Goal: Complete application form: Complete application form

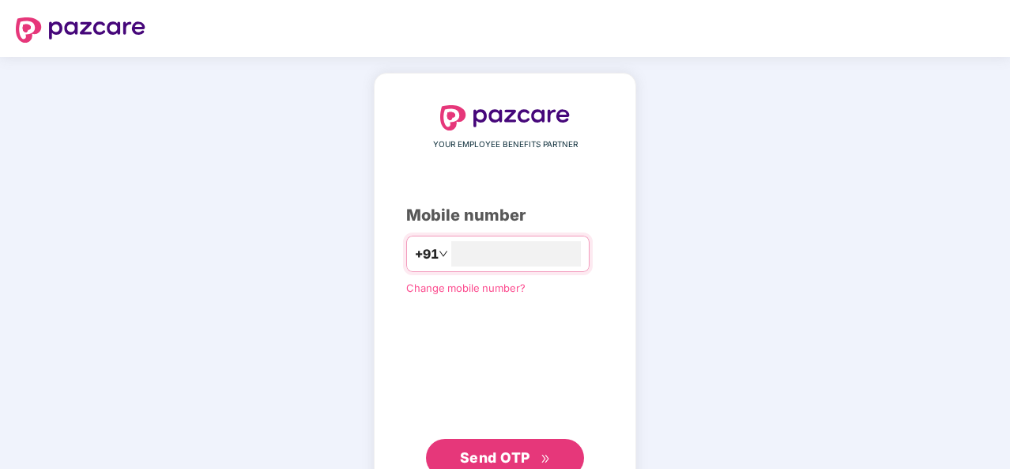
type input "**********"
click at [501, 439] on button "Send OTP" at bounding box center [505, 458] width 158 height 38
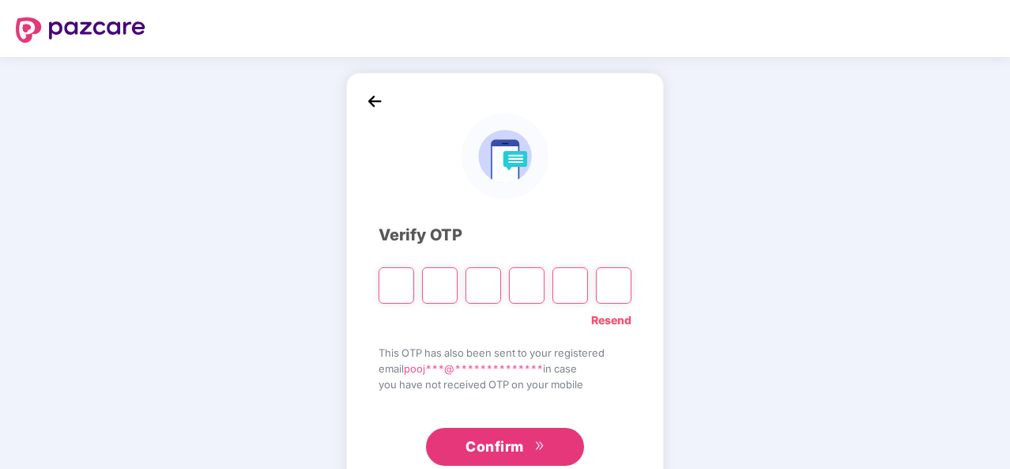
type input "*"
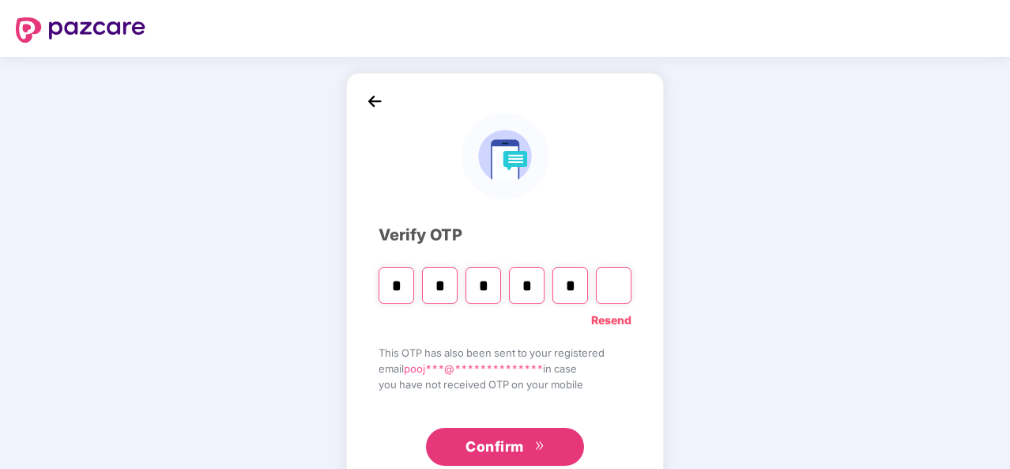
type input "*"
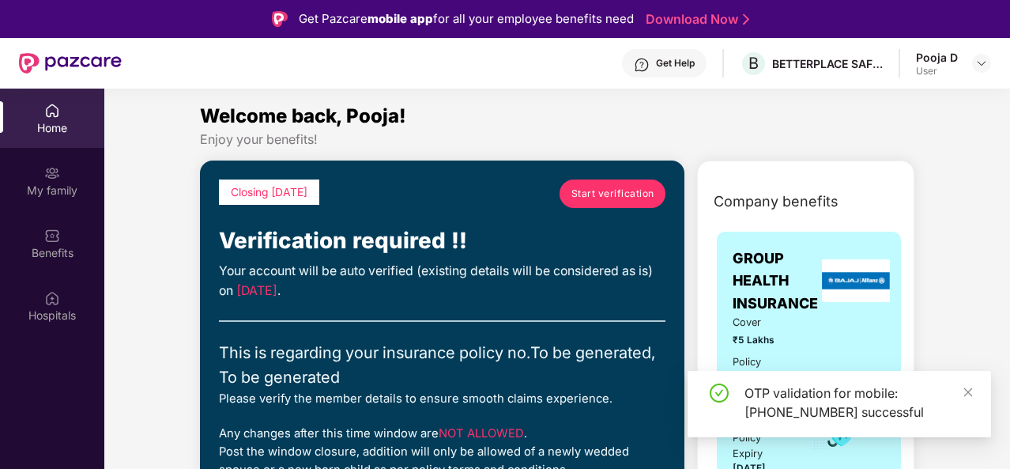
click at [974, 396] on div "OTP validation for mobile: [PHONE_NUMBER] successful" at bounding box center [838, 404] width 303 height 66
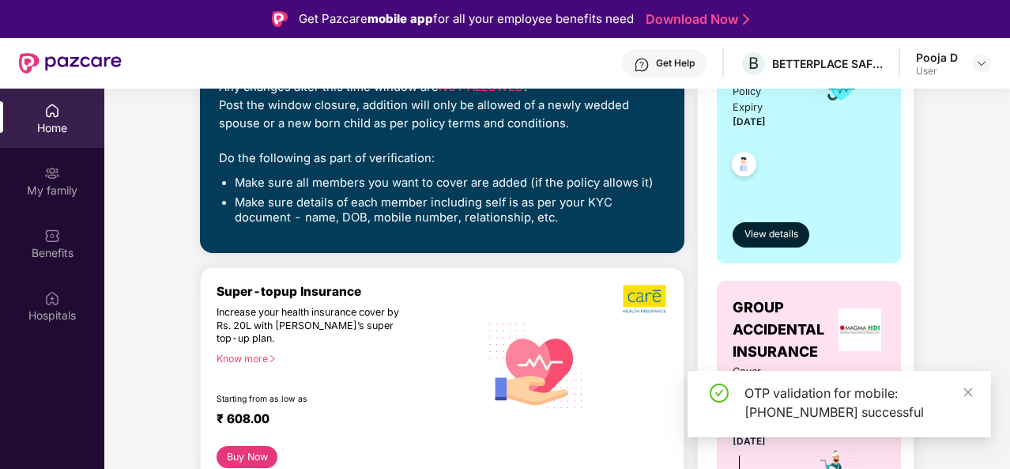
scroll to position [553, 0]
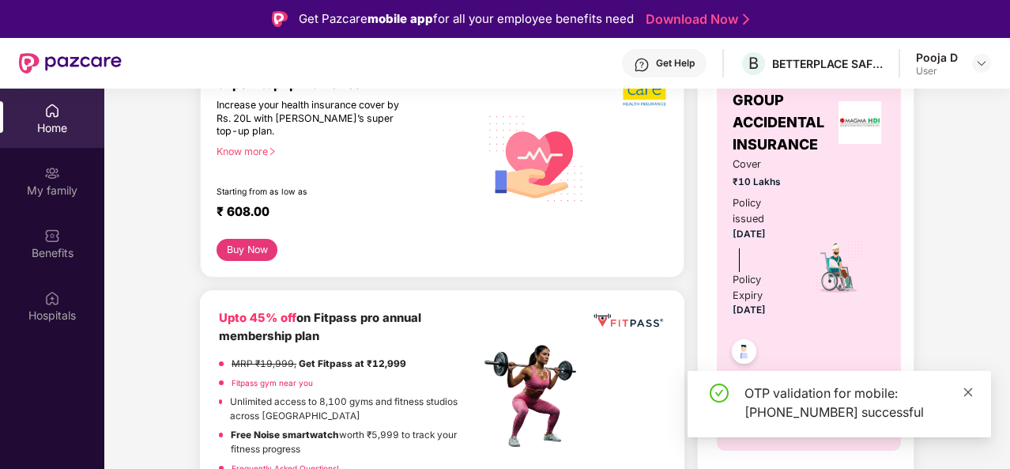
click at [967, 388] on icon "close" at bounding box center [967, 391] width 11 height 11
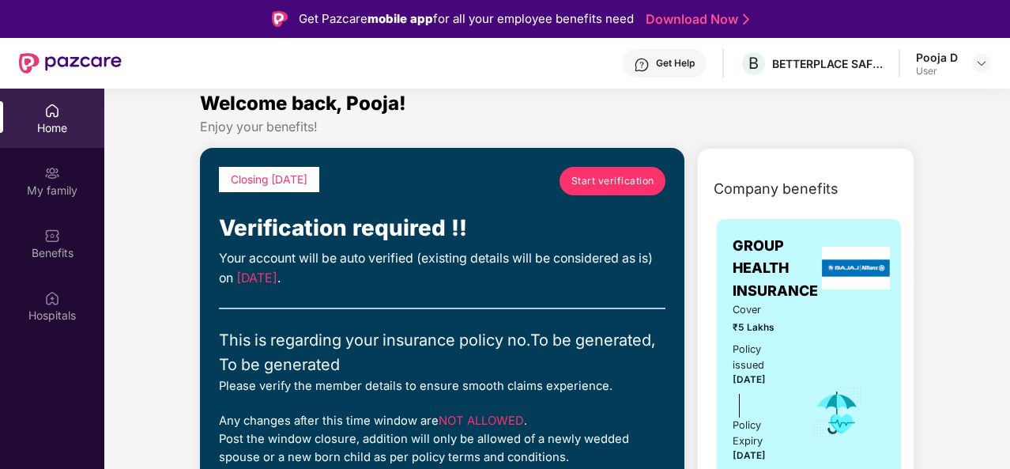
scroll to position [0, 0]
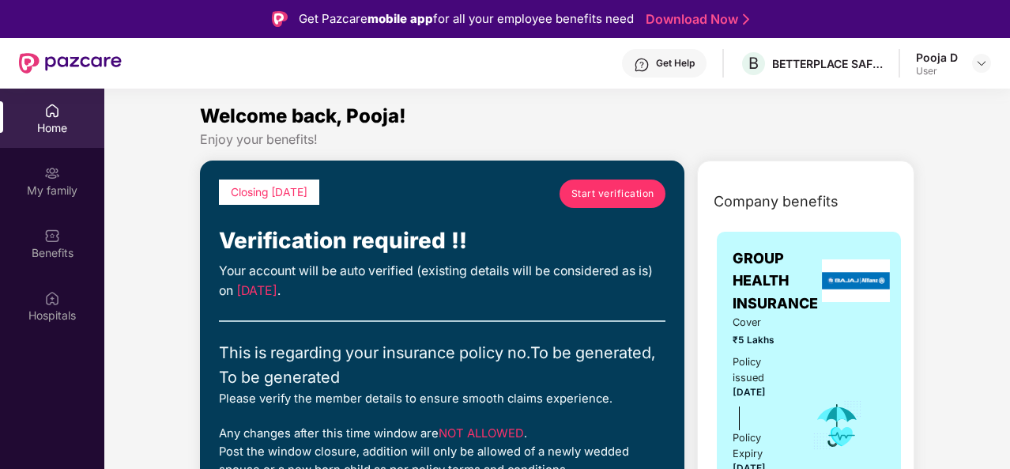
click at [583, 208] on div "Start verification" at bounding box center [612, 201] width 106 height 44
click at [588, 198] on span "Start verification" at bounding box center [612, 193] width 83 height 15
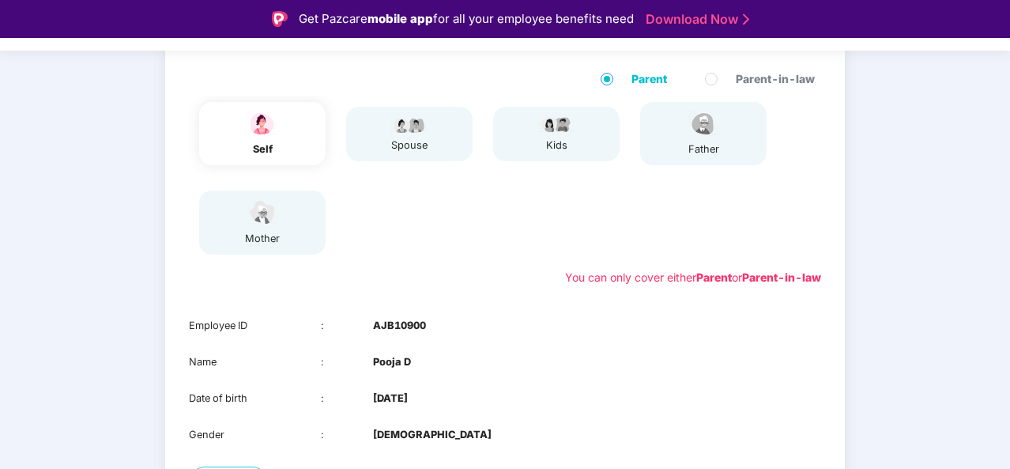
scroll to position [285, 0]
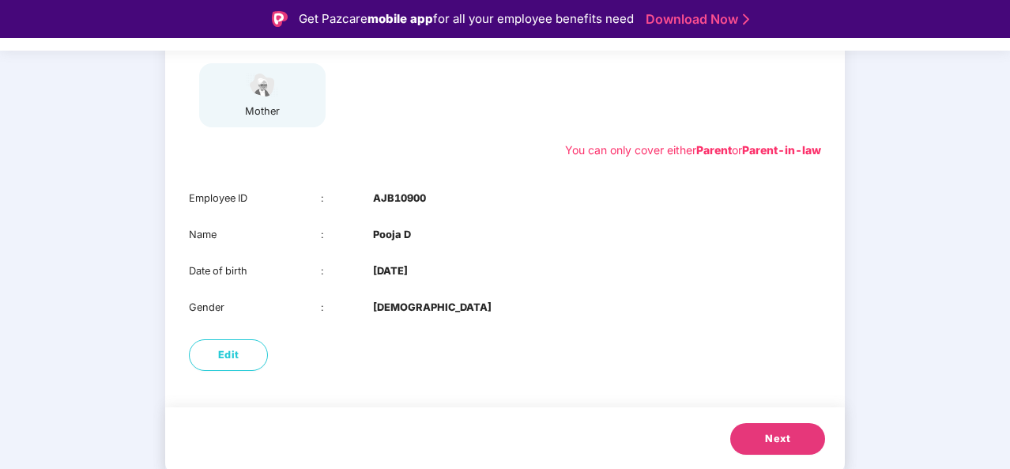
click at [789, 438] on span "Next" at bounding box center [777, 439] width 25 height 16
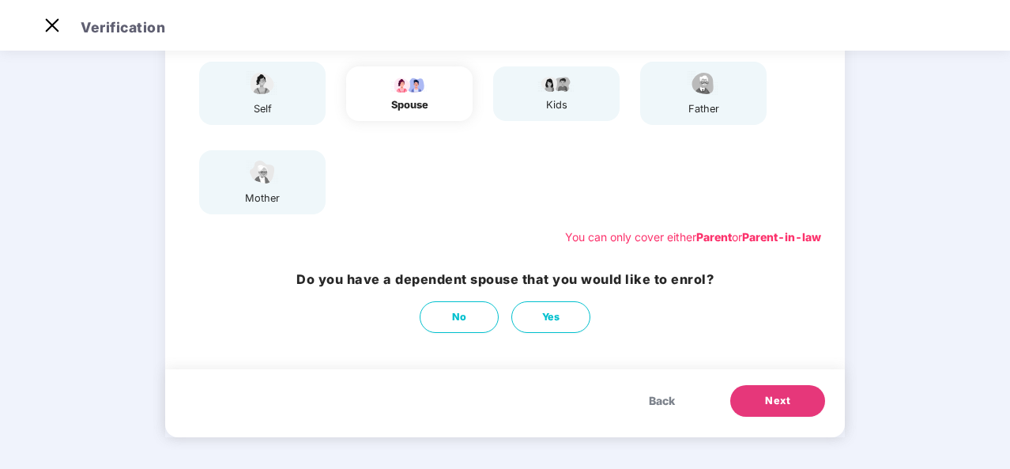
scroll to position [81, 0]
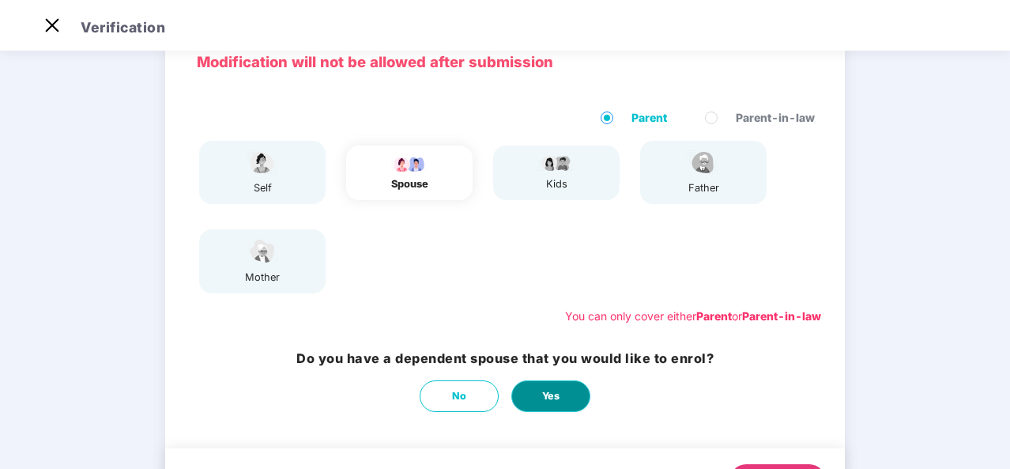
click at [557, 392] on span "Yes" at bounding box center [551, 396] width 18 height 16
select select "****"
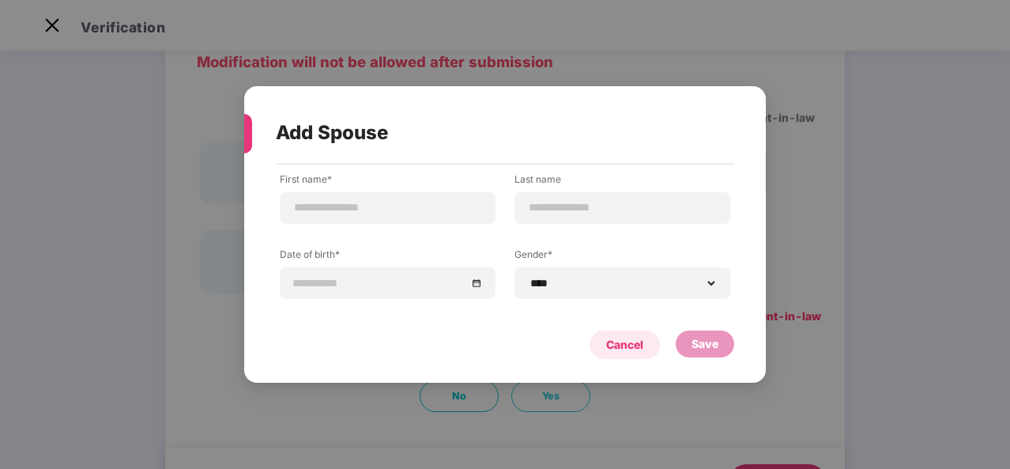
click at [605, 333] on div "Cancel" at bounding box center [624, 344] width 70 height 28
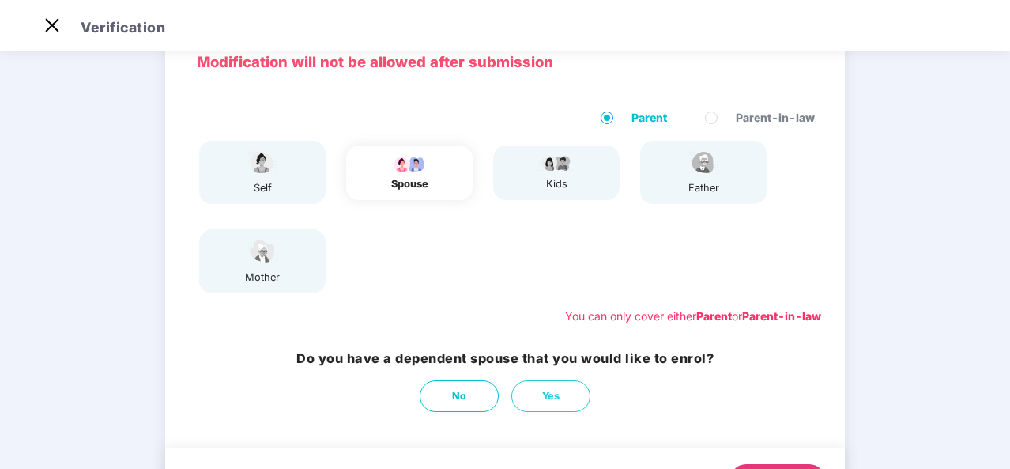
click at [281, 190] on div "self" at bounding box center [262, 172] width 126 height 63
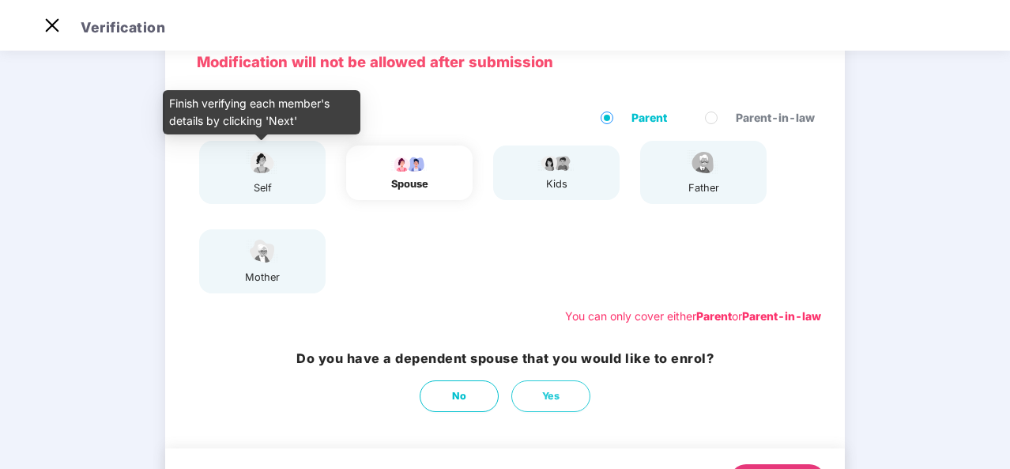
click at [240, 179] on div "self" at bounding box center [262, 172] width 126 height 63
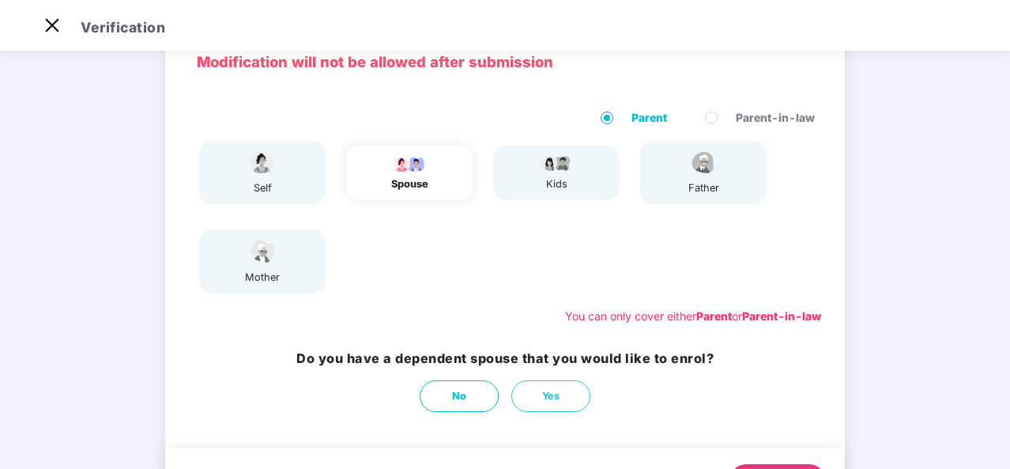
drag, startPoint x: 405, startPoint y: 176, endPoint x: 416, endPoint y: 170, distance: 13.4
click at [406, 176] on div "spouse" at bounding box center [410, 184] width 40 height 16
click at [446, 206] on div "self spouse kids father mother" at bounding box center [505, 216] width 645 height 165
click at [542, 389] on span "Yes" at bounding box center [551, 396] width 18 height 16
select select "****"
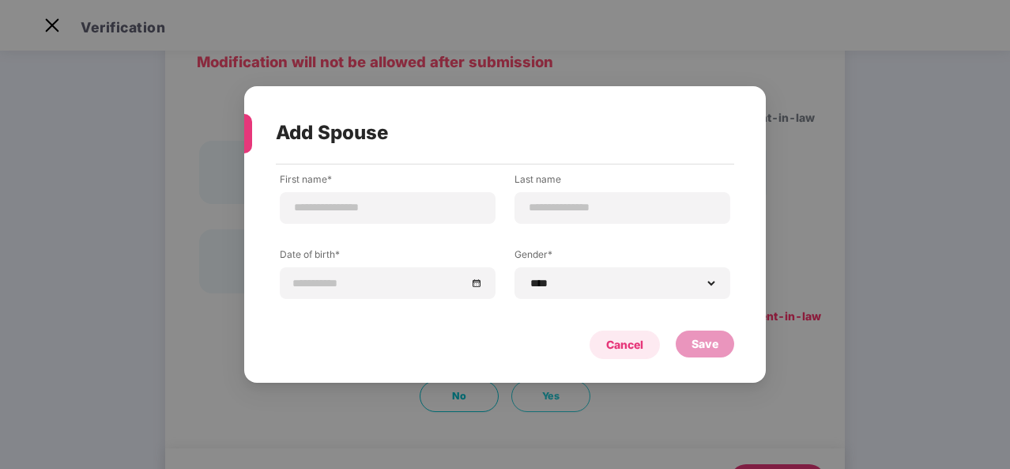
click at [638, 342] on div "Cancel" at bounding box center [624, 344] width 37 height 17
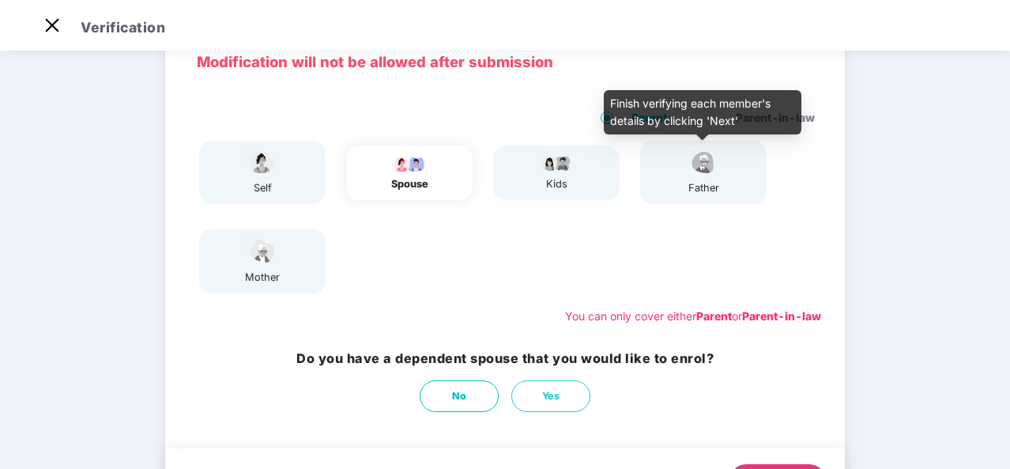
click at [703, 168] on img at bounding box center [703, 163] width 40 height 28
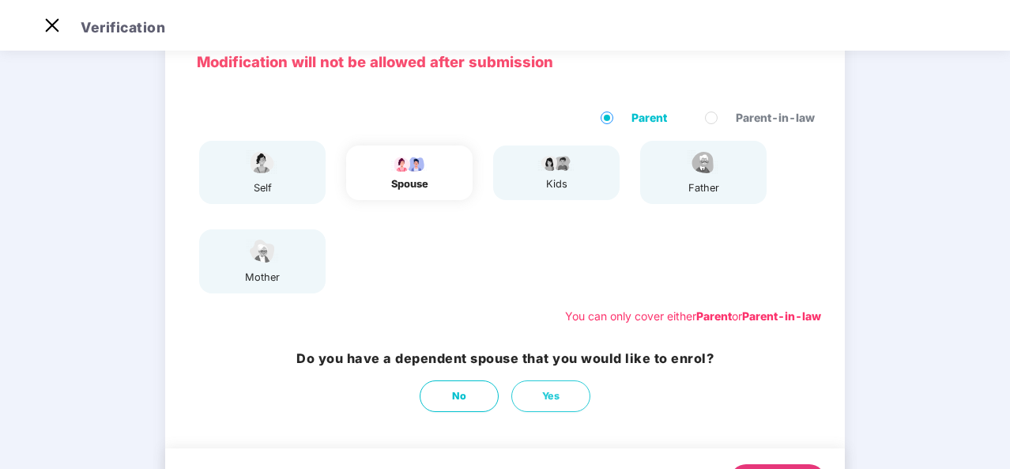
click at [535, 175] on div "kids" at bounding box center [556, 172] width 126 height 55
click at [239, 258] on div "mother" at bounding box center [262, 260] width 126 height 63
click at [405, 179] on div "spouse" at bounding box center [410, 184] width 40 height 16
click at [563, 397] on button "Yes" at bounding box center [550, 396] width 79 height 32
select select "****"
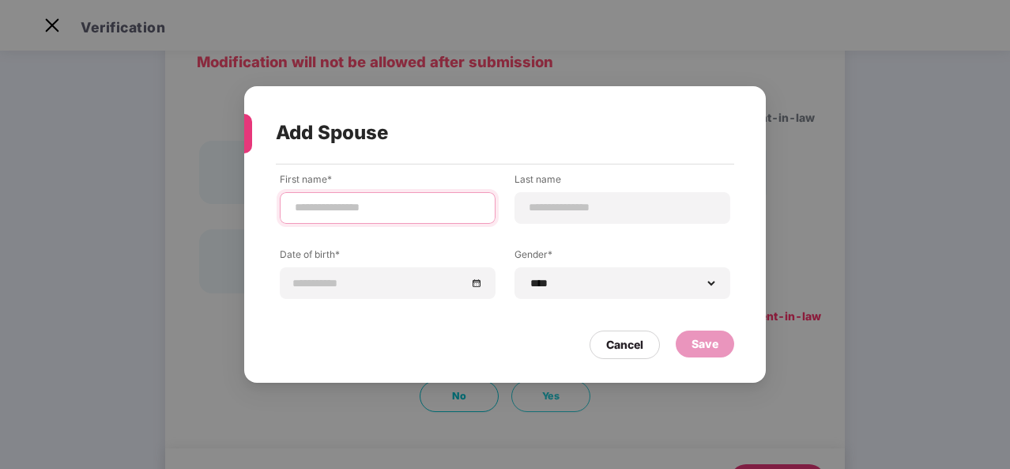
click at [360, 213] on input at bounding box center [387, 207] width 189 height 17
type input "*****"
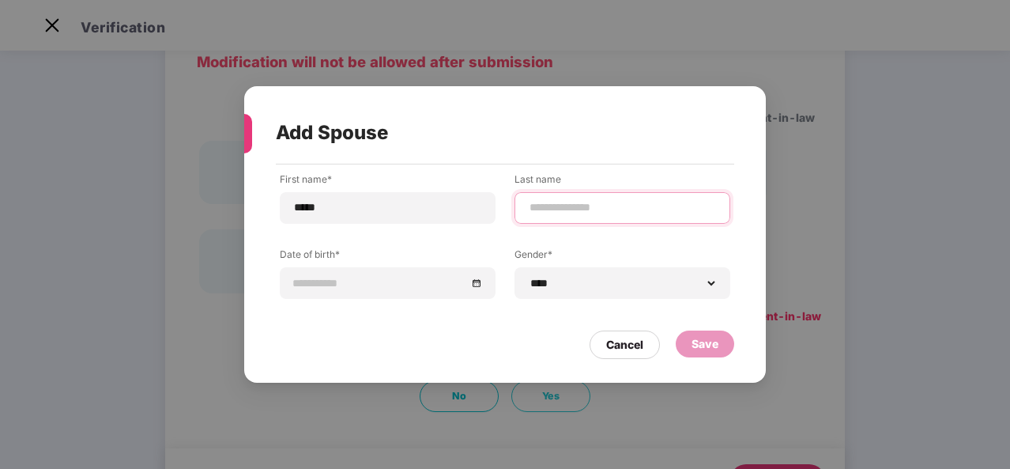
click at [560, 203] on input at bounding box center [622, 207] width 189 height 17
type input "*"
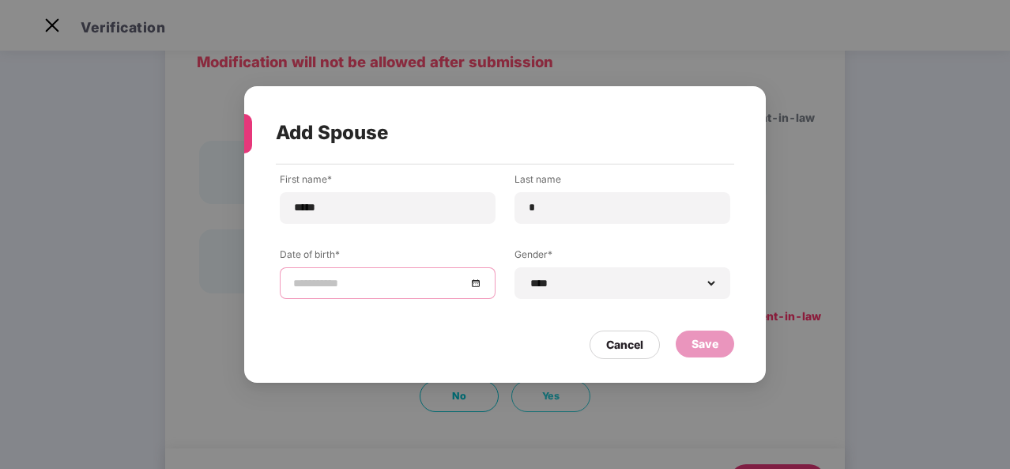
click at [326, 287] on input at bounding box center [379, 282] width 173 height 17
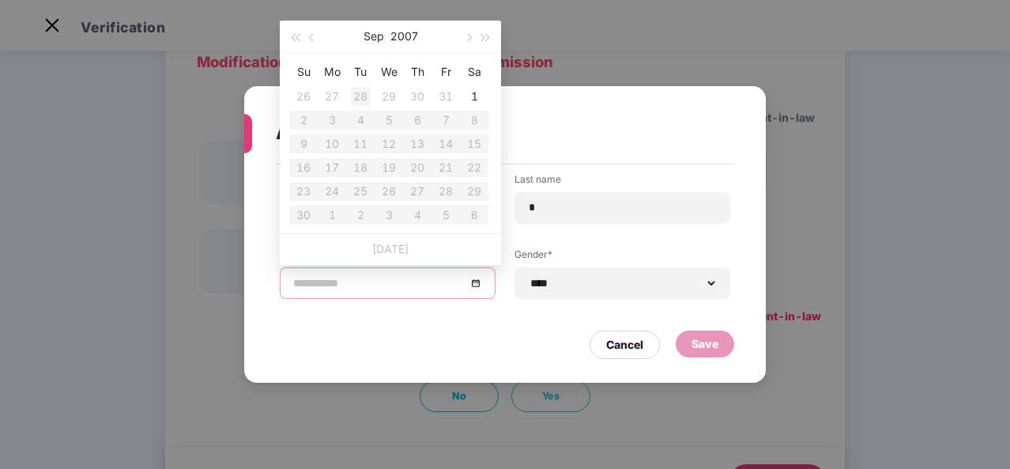
type input "**********"
click at [290, 36] on button "button" at bounding box center [294, 37] width 17 height 32
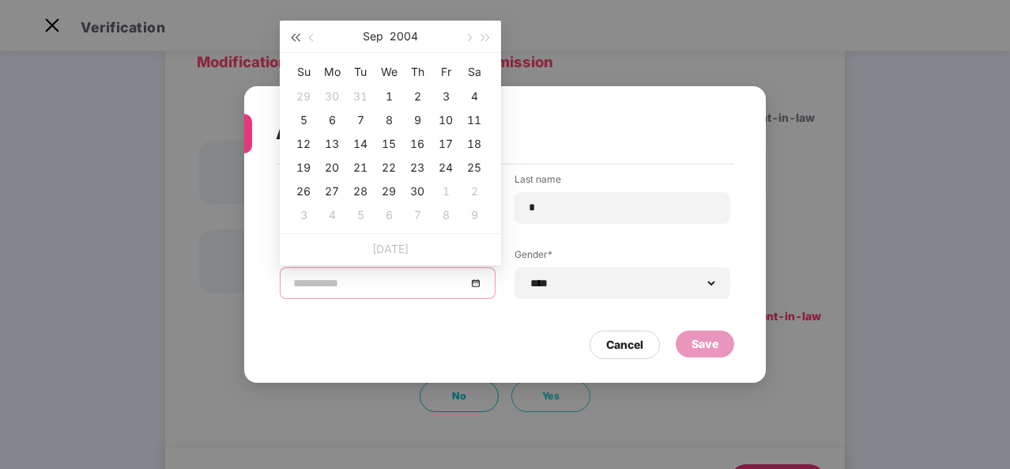
click at [290, 36] on button "button" at bounding box center [294, 37] width 17 height 32
type input "**********"
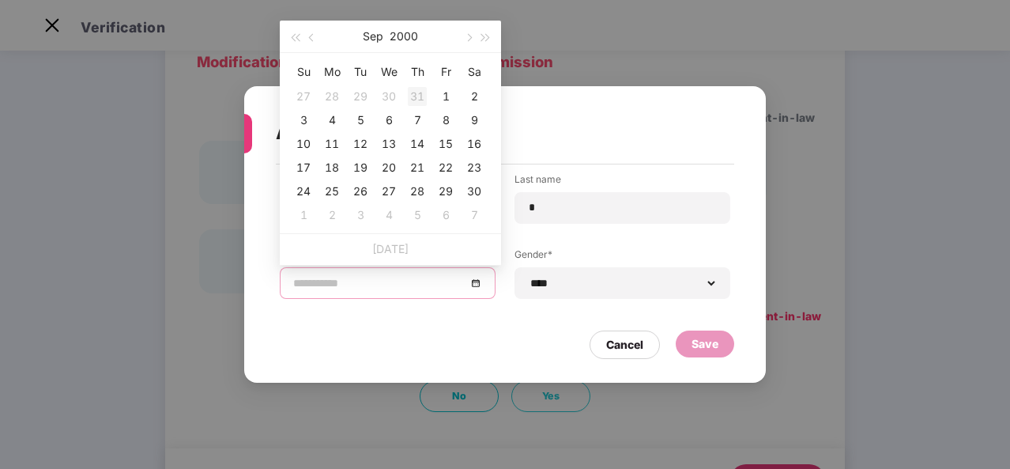
type input "**********"
click at [312, 37] on span "button" at bounding box center [313, 38] width 8 height 8
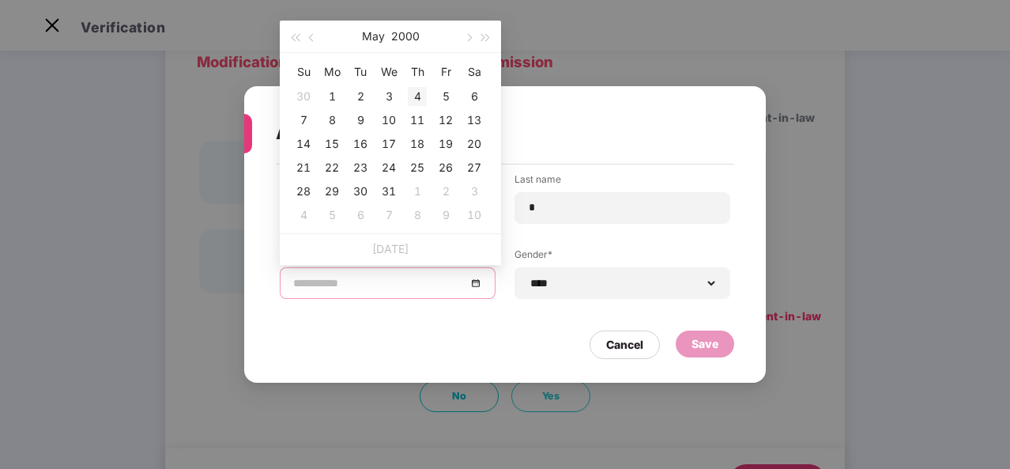
type input "**********"
click at [419, 98] on div "4" at bounding box center [417, 96] width 19 height 19
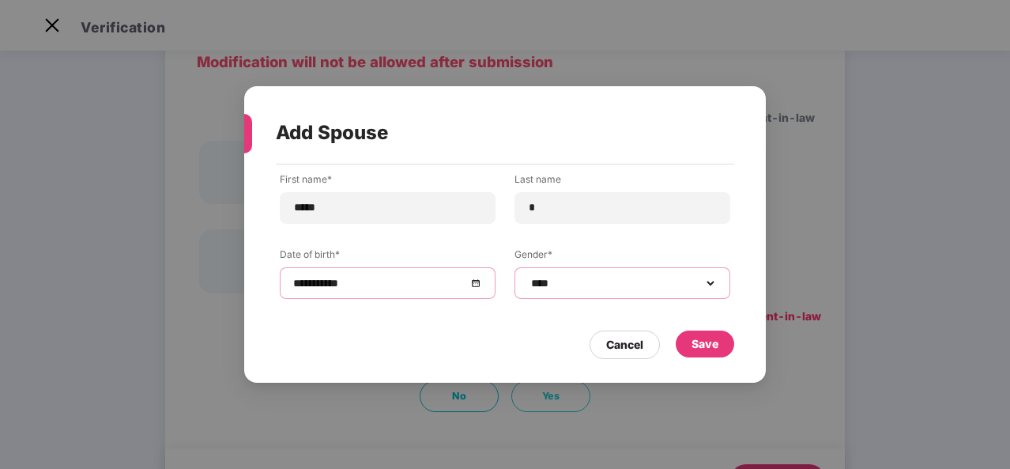
click at [563, 278] on select "**********" at bounding box center [622, 283] width 189 height 13
select select "******"
click at [528, 277] on select "**********" at bounding box center [622, 283] width 189 height 13
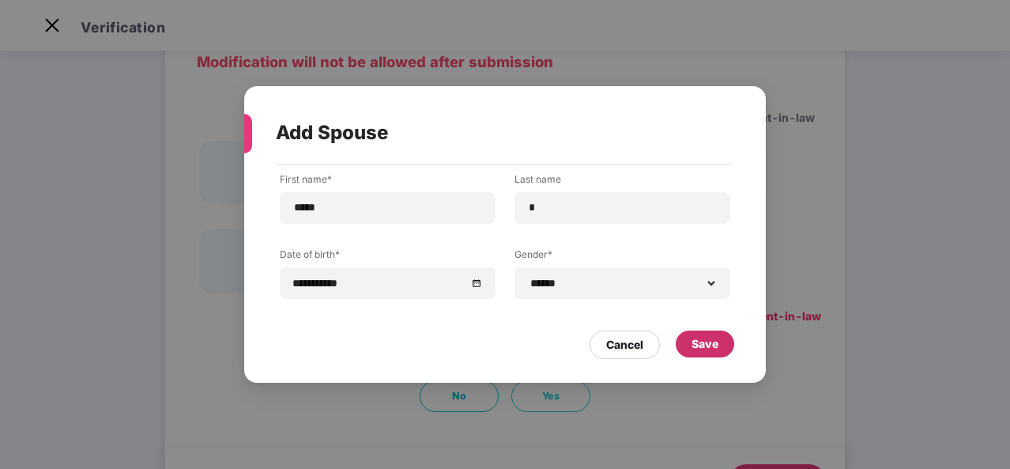
click at [711, 344] on div "Save" at bounding box center [704, 343] width 27 height 17
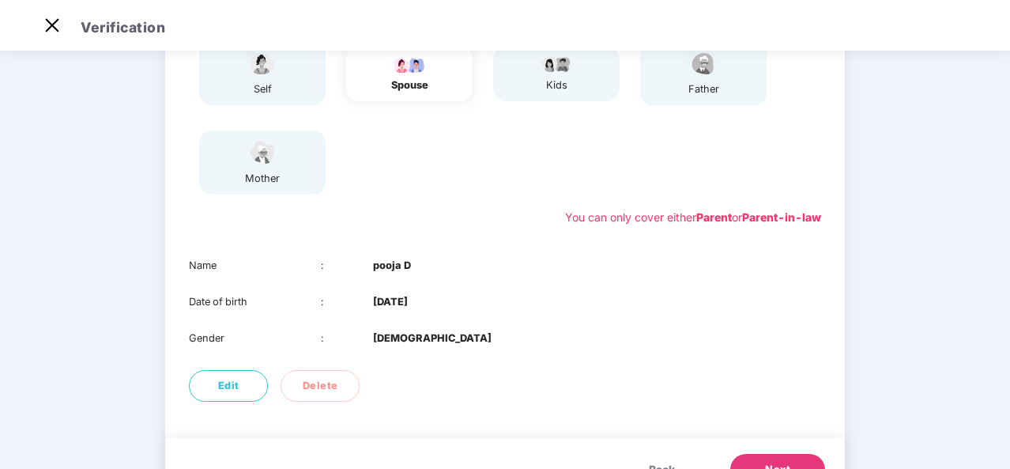
scroll to position [249, 0]
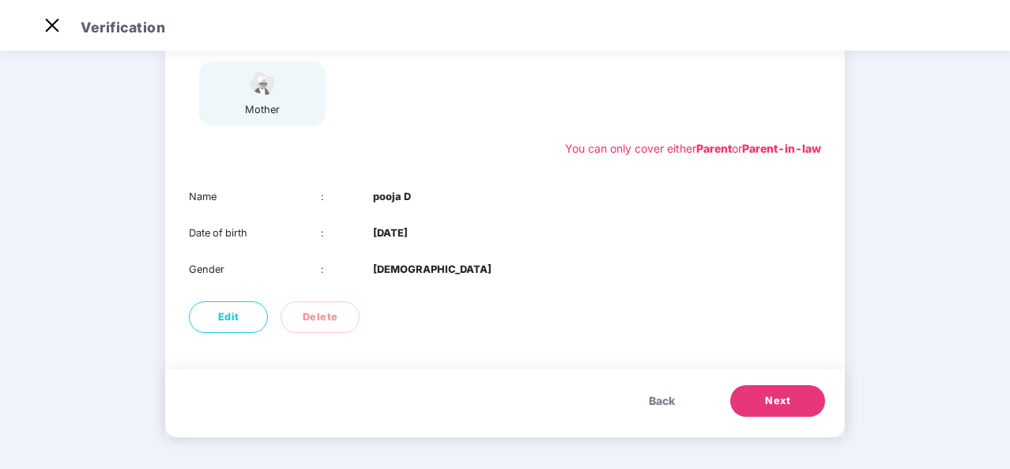
click at [765, 393] on span "Next" at bounding box center [777, 401] width 25 height 16
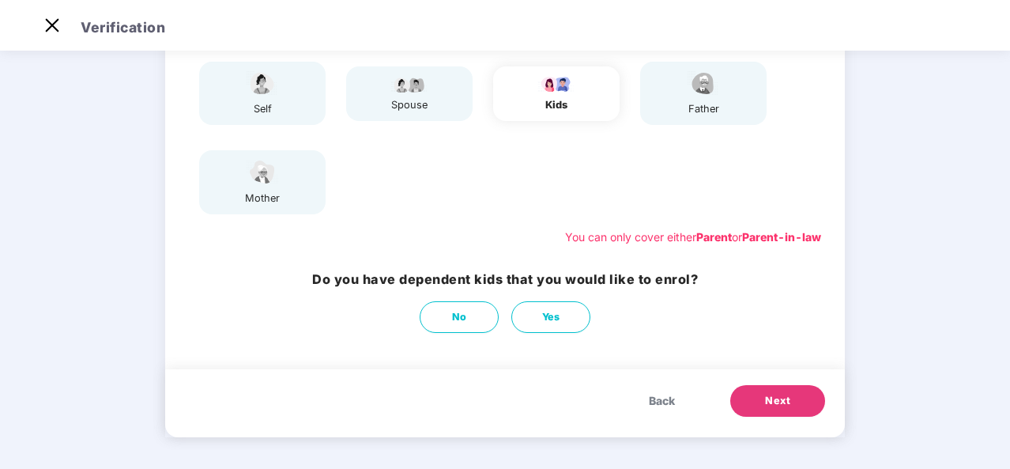
scroll to position [160, 0]
click at [555, 306] on button "Yes" at bounding box center [550, 317] width 79 height 32
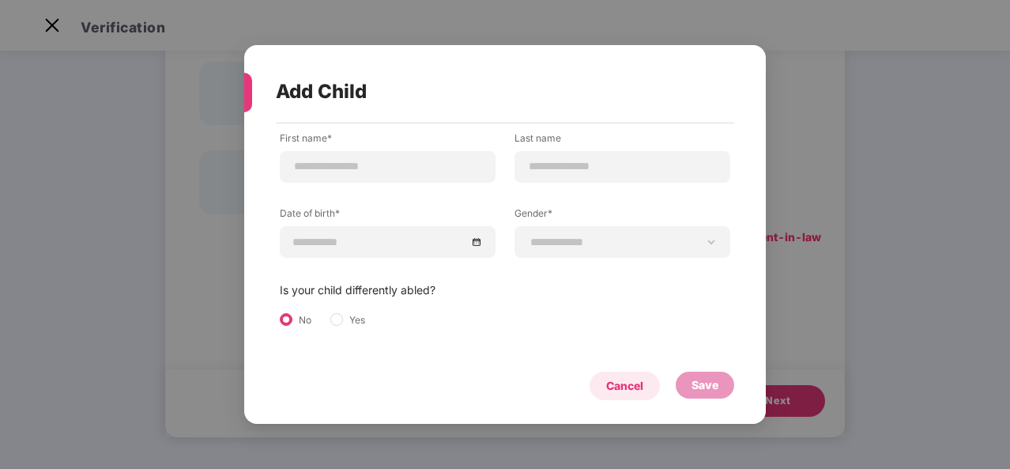
click at [623, 389] on div "Cancel" at bounding box center [624, 385] width 37 height 17
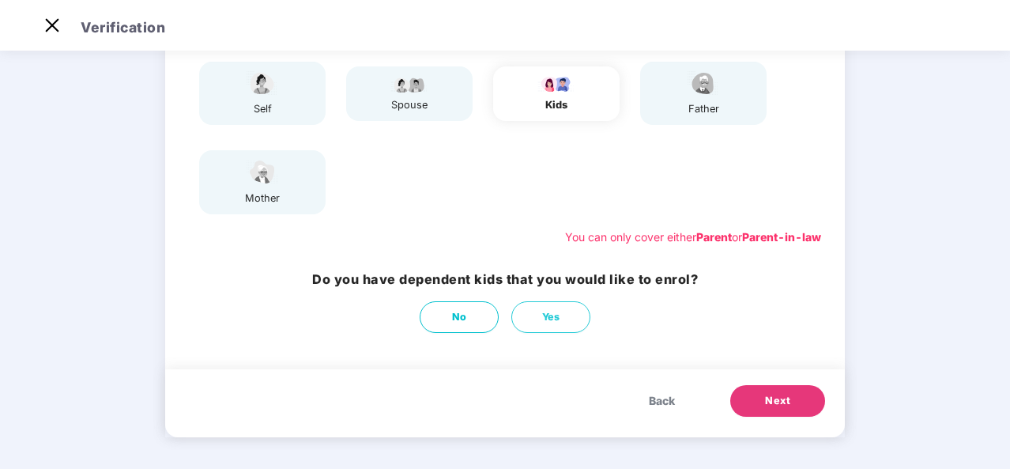
click at [765, 386] on button "Next" at bounding box center [777, 401] width 95 height 32
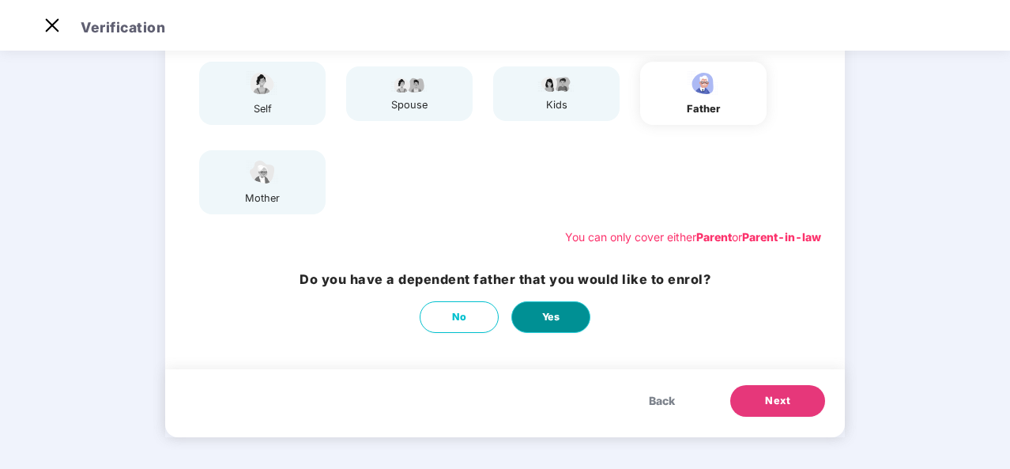
click at [556, 323] on span "Yes" at bounding box center [551, 317] width 18 height 16
select select "****"
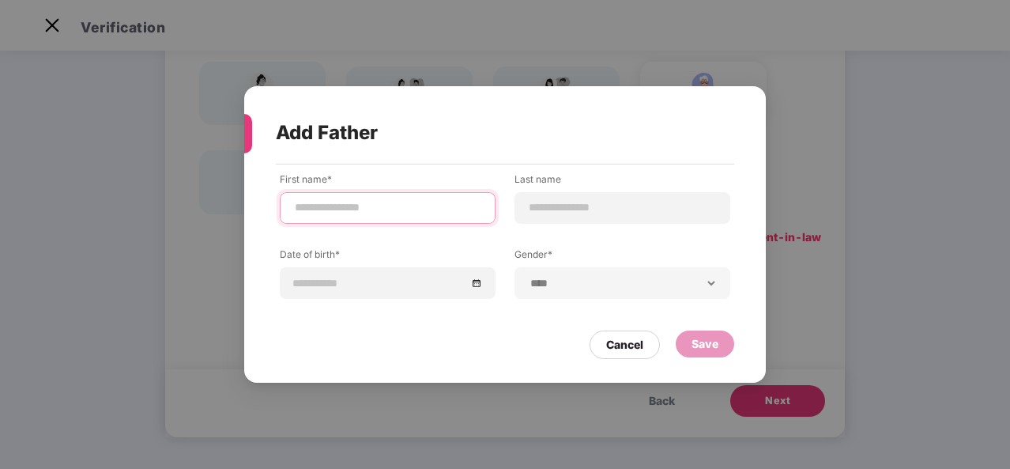
click at [337, 210] on input at bounding box center [387, 207] width 189 height 17
type input "*****"
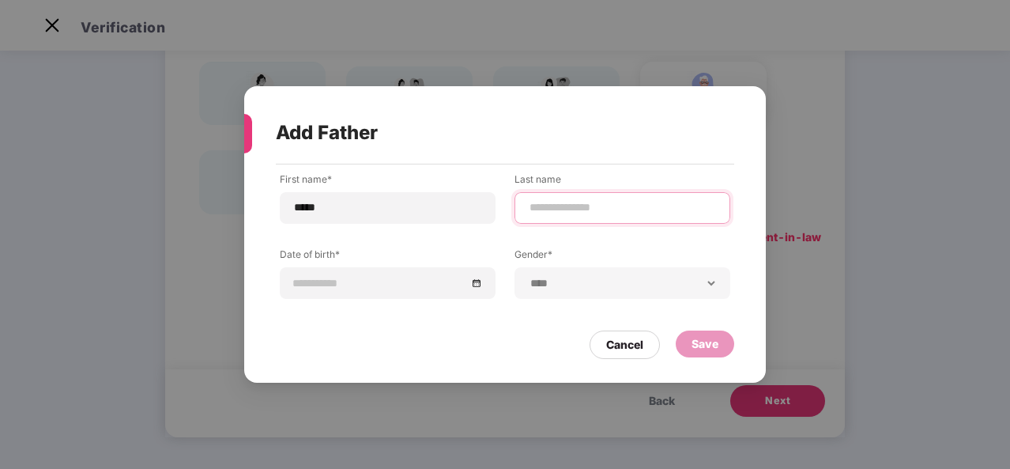
click at [543, 203] on input at bounding box center [622, 207] width 189 height 17
type input "*"
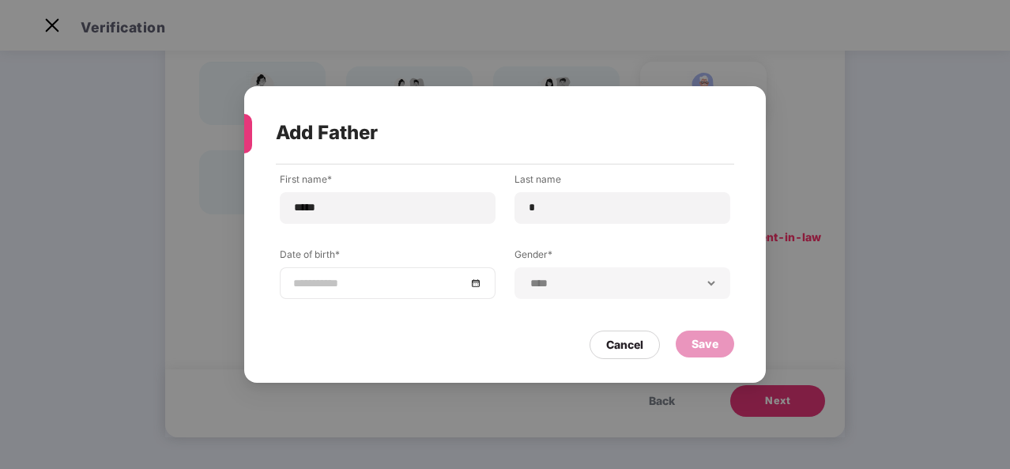
click at [389, 288] on input at bounding box center [379, 282] width 173 height 17
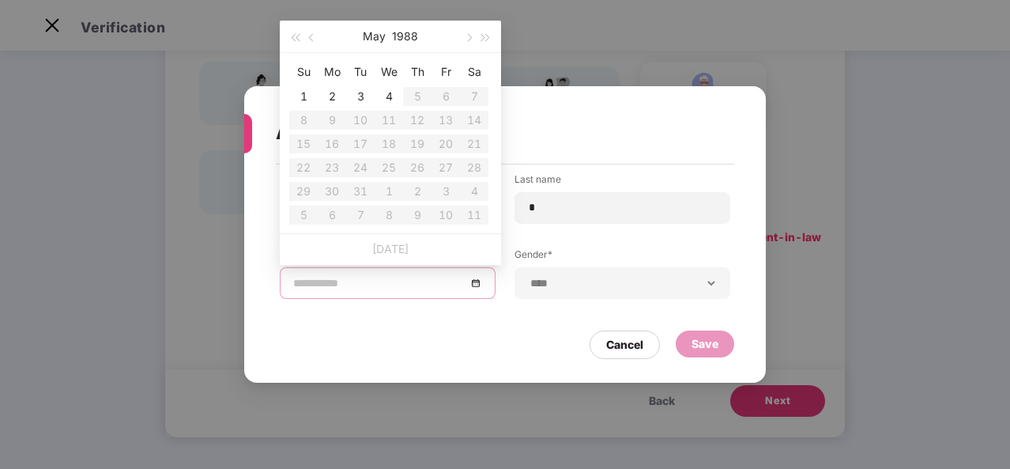
type input "**********"
click at [483, 40] on button "button" at bounding box center [485, 37] width 17 height 32
click at [482, 40] on button "button" at bounding box center [485, 37] width 17 height 32
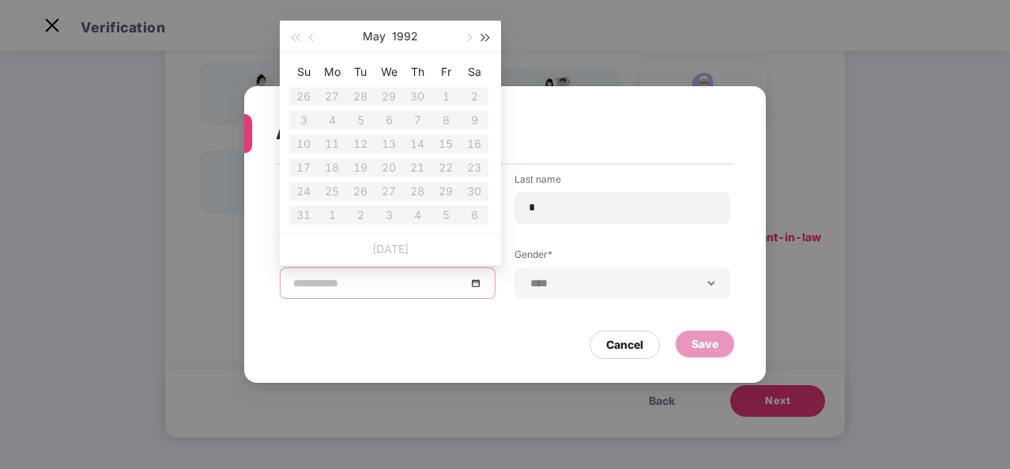
click at [482, 40] on button "button" at bounding box center [485, 37] width 17 height 32
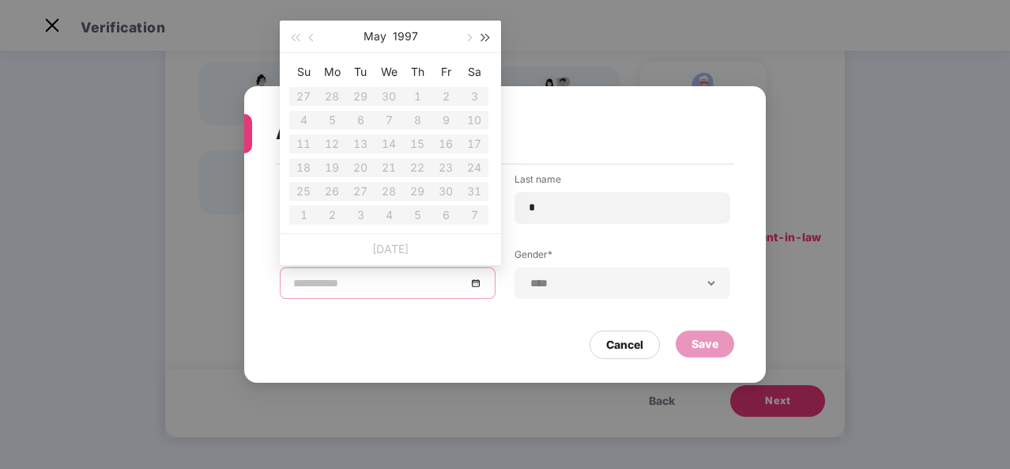
click at [482, 40] on button "button" at bounding box center [485, 37] width 17 height 32
click at [427, 97] on table "Su Mo Tu We Th Fr Sa 30 1 2 3 4 5 6 7 8 9 10 11 12 13 14 15 16 17 18 19 20 21 2…" at bounding box center [388, 143] width 199 height 168
click at [421, 97] on table "Su Mo Tu We Th Fr Sa 30 1 2 3 4 5 6 7 8 9 10 11 12 13 14 15 16 17 18 19 20 21 2…" at bounding box center [388, 143] width 199 height 168
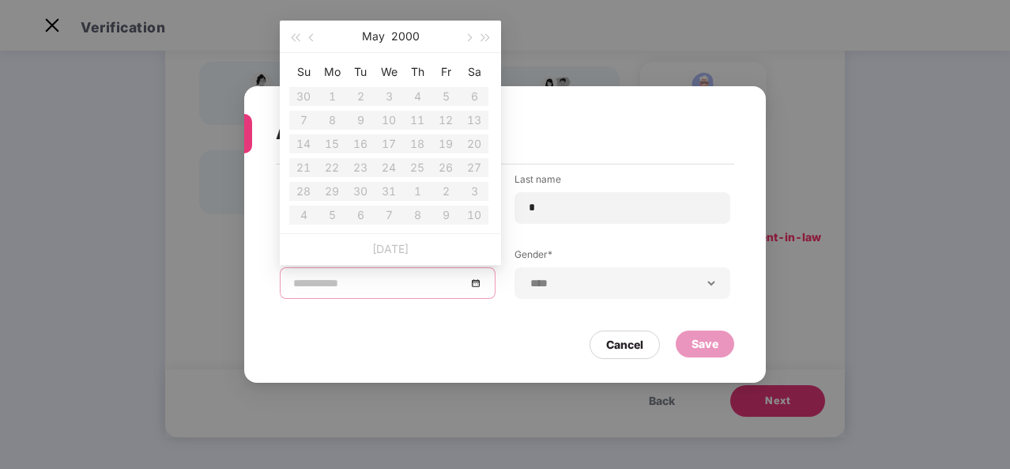
click at [418, 97] on table "Su Mo Tu We Th Fr Sa 30 1 2 3 4 5 6 7 8 9 10 11 12 13 14 15 16 17 18 19 20 21 2…" at bounding box center [388, 143] width 199 height 168
click at [417, 77] on th "Th" at bounding box center [417, 71] width 28 height 25
click at [414, 98] on table "Su Mo Tu We Th Fr Sa 30 1 2 3 4 5 6 7 8 9 10 11 12 13 14 15 16 17 18 19 20 21 2…" at bounding box center [388, 143] width 199 height 168
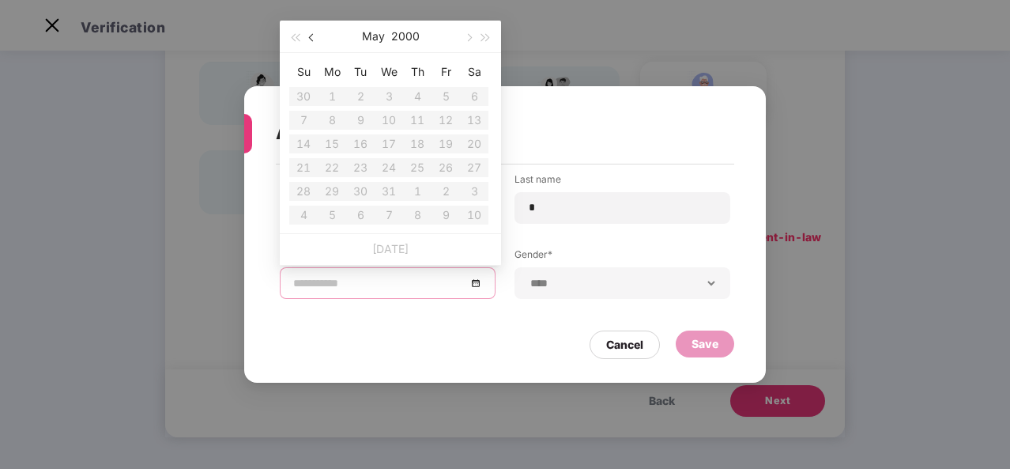
click at [308, 40] on button "button" at bounding box center [311, 37] width 17 height 32
click at [468, 36] on span "button" at bounding box center [468, 38] width 8 height 8
click at [371, 180] on table "Su Mo Tu We Th Fr Sa 30 1 2 3 4 5 6 7 8 9 10 11 12 13 14 15 16 17 18 19 20 21 2…" at bounding box center [388, 143] width 199 height 168
click at [523, 333] on div "Cancel Save" at bounding box center [505, 340] width 458 height 36
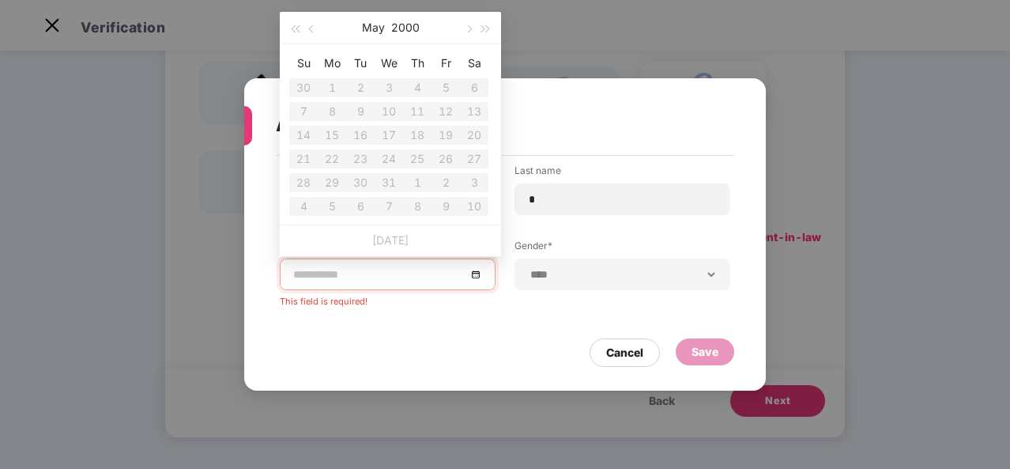
click at [375, 280] on input at bounding box center [379, 273] width 173 height 17
click at [299, 60] on th "Su" at bounding box center [303, 63] width 28 height 25
drag, startPoint x: 322, startPoint y: 63, endPoint x: 406, endPoint y: 92, distance: 88.7
click at [325, 64] on th "Mo" at bounding box center [332, 63] width 28 height 25
click at [300, 24] on button "button" at bounding box center [294, 28] width 17 height 32
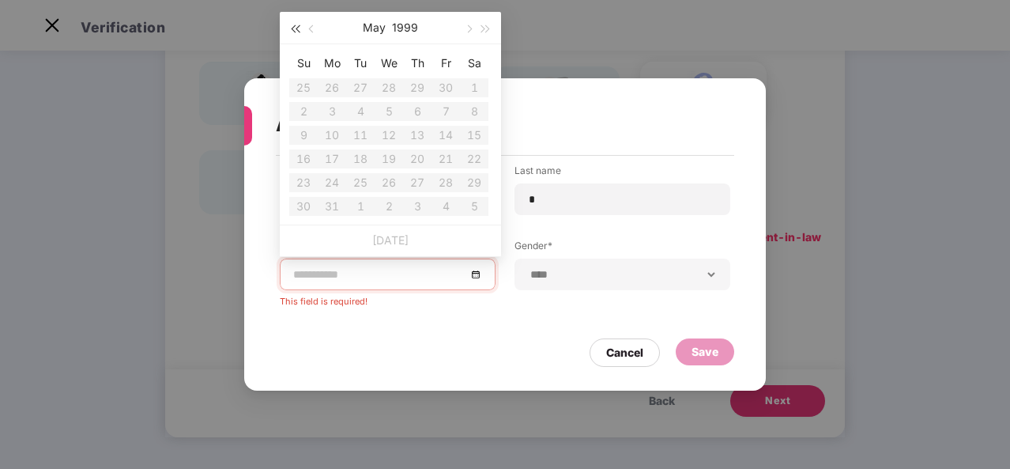
click at [300, 24] on button "button" at bounding box center [294, 28] width 17 height 32
click at [334, 89] on table "Su Mo Tu We Th Fr Sa 26 27 28 29 30 1 2 3 4 5 6 7 8 9 10 11 12 13 14 15 16 17 1…" at bounding box center [388, 135] width 199 height 168
click at [488, 29] on span "button" at bounding box center [486, 29] width 8 height 8
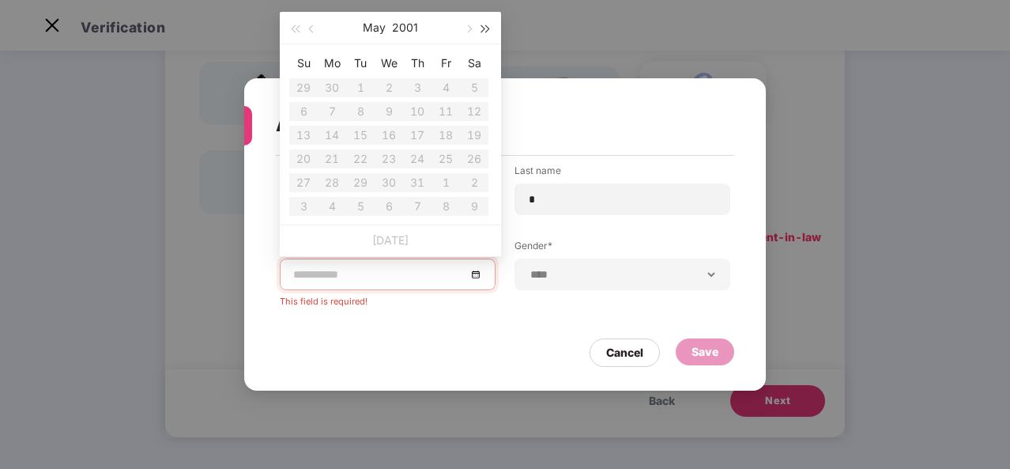
click at [488, 29] on span "button" at bounding box center [486, 29] width 8 height 8
click at [403, 206] on table "Su Mo Tu We Th Fr Sa 27 28 29 30 1 2 3 4 5 6 7 8 9 10 11 12 13 14 15 16 17 18 1…" at bounding box center [388, 135] width 199 height 168
click at [480, 37] on button "button" at bounding box center [485, 28] width 17 height 32
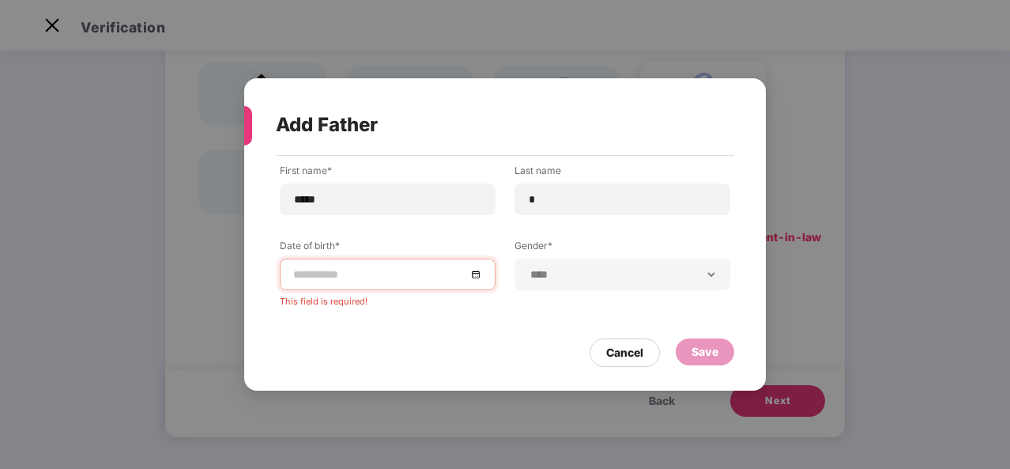
drag, startPoint x: 411, startPoint y: 353, endPoint x: 593, endPoint y: 318, distance: 185.9
click at [412, 353] on div "Cancel Save" at bounding box center [505, 348] width 458 height 36
click at [340, 273] on input at bounding box center [379, 273] width 173 height 17
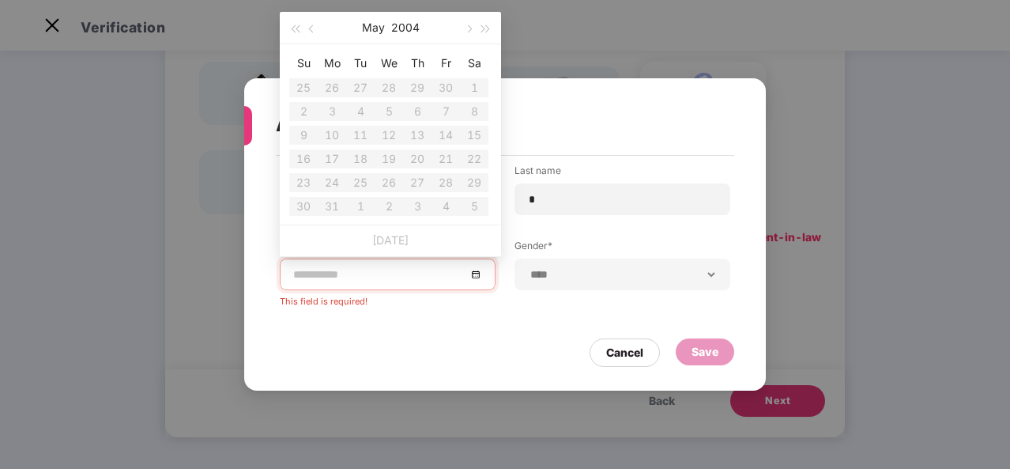
click at [368, 170] on table "Su Mo Tu We Th Fr Sa 25 26 27 28 29 30 1 2 3 4 5 6 7 8 9 10 11 12 13 14 15 16 1…" at bounding box center [388, 135] width 199 height 168
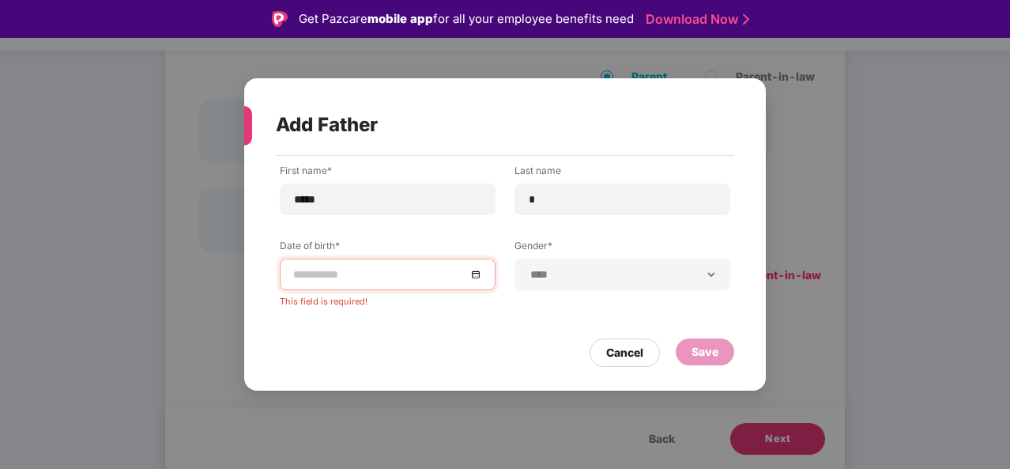
click at [469, 371] on div "**********" at bounding box center [504, 265] width 521 height 219
click at [687, 342] on div "Save" at bounding box center [705, 351] width 58 height 27
drag, startPoint x: 618, startPoint y: 345, endPoint x: 634, endPoint y: 371, distance: 30.2
click at [619, 349] on div "Cancel" at bounding box center [624, 352] width 37 height 17
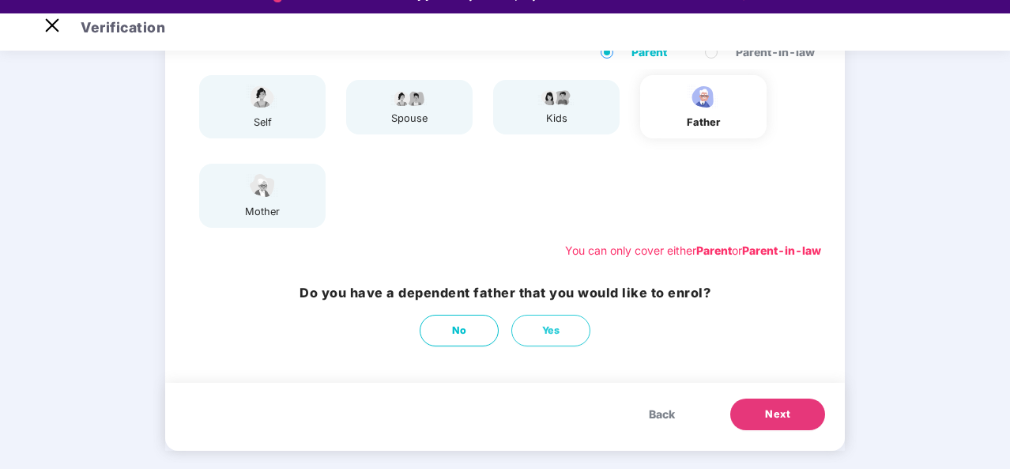
scroll to position [38, 0]
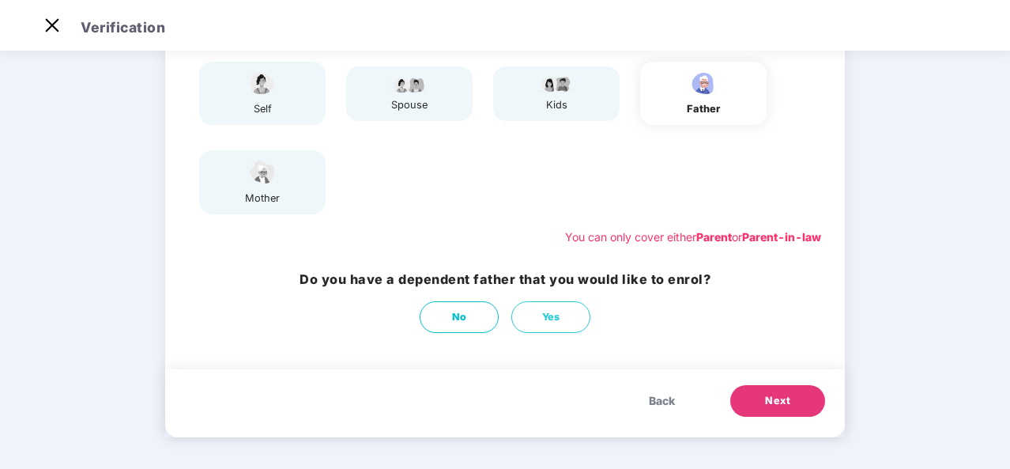
click at [659, 403] on span "Back" at bounding box center [662, 400] width 26 height 17
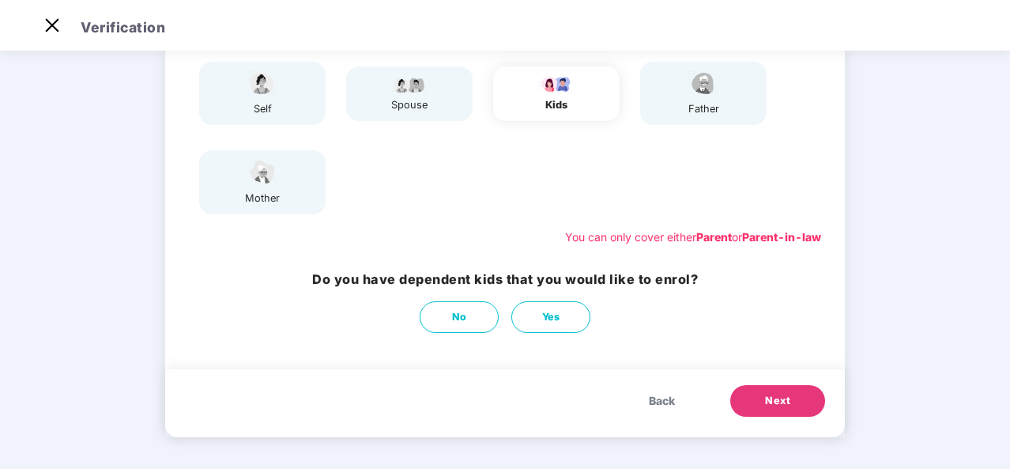
click at [766, 397] on span "Next" at bounding box center [777, 401] width 25 height 16
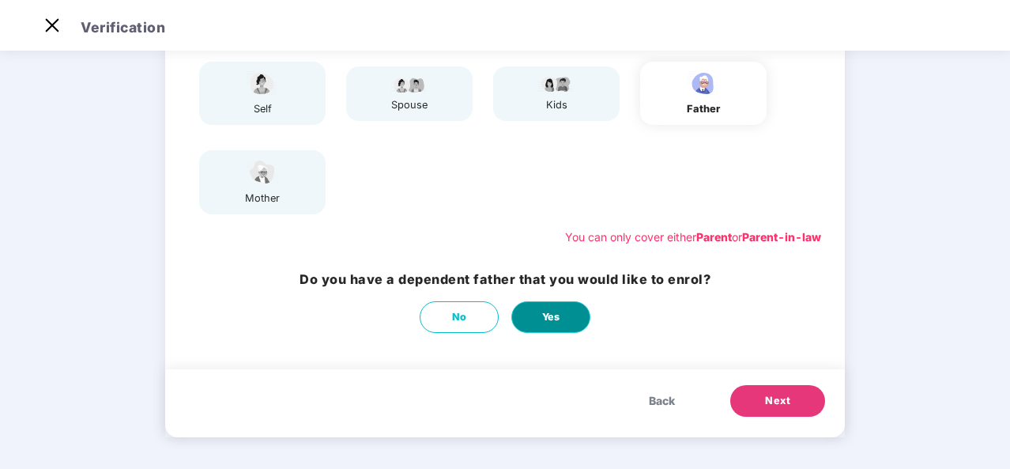
click at [542, 322] on span "Yes" at bounding box center [551, 317] width 18 height 16
select select "****"
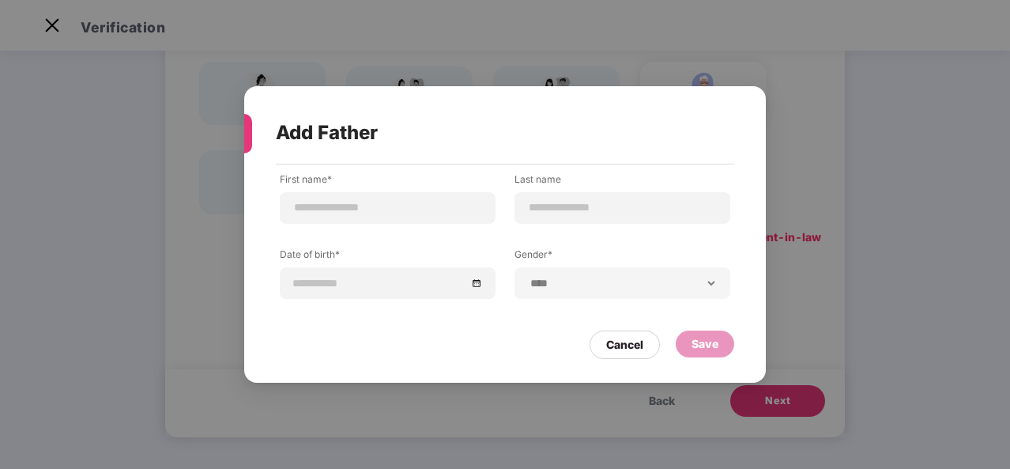
drag, startPoint x: 439, startPoint y: 427, endPoint x: 645, endPoint y: 338, distance: 224.0
click at [442, 427] on div "**********" at bounding box center [505, 234] width 1010 height 469
click at [624, 344] on div "Cancel" at bounding box center [624, 344] width 37 height 17
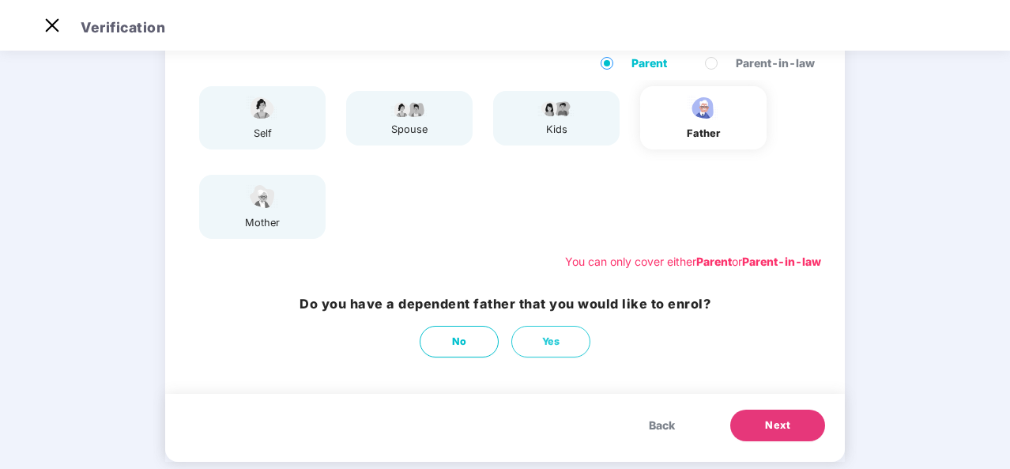
scroll to position [160, 0]
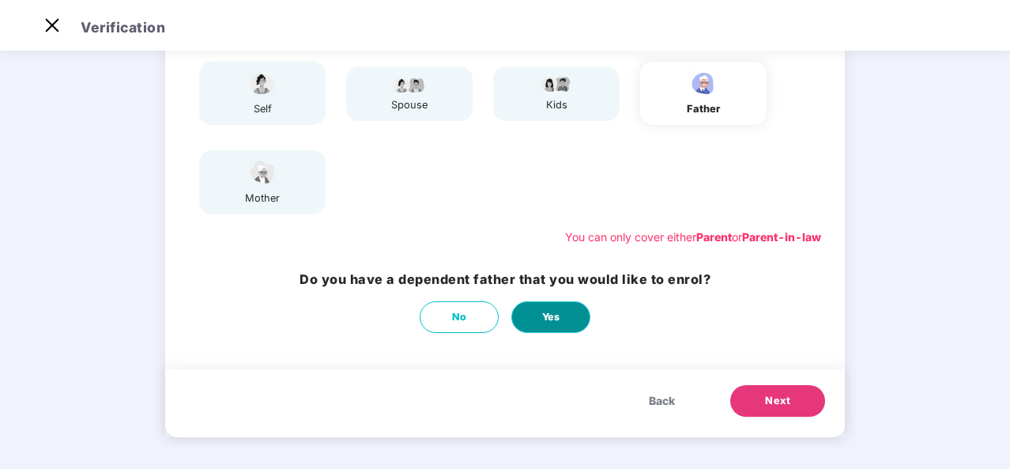
click at [537, 315] on button "Yes" at bounding box center [550, 317] width 79 height 32
select select "****"
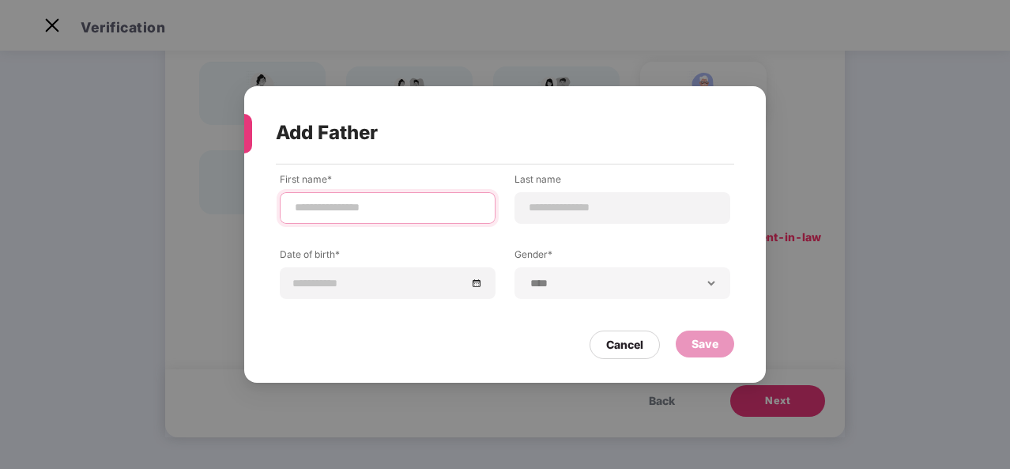
click at [330, 210] on input at bounding box center [387, 207] width 189 height 17
type input "****"
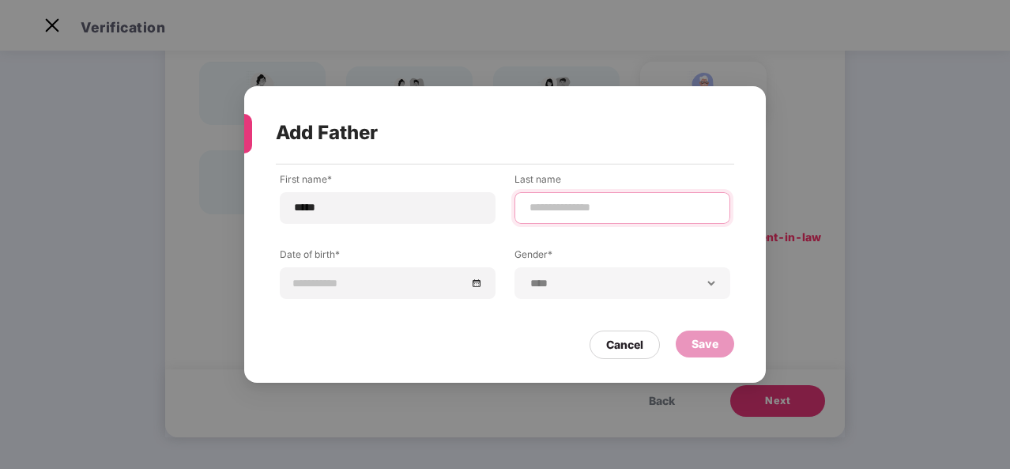
click at [559, 215] on input at bounding box center [622, 207] width 189 height 17
type input "*"
type input "******"
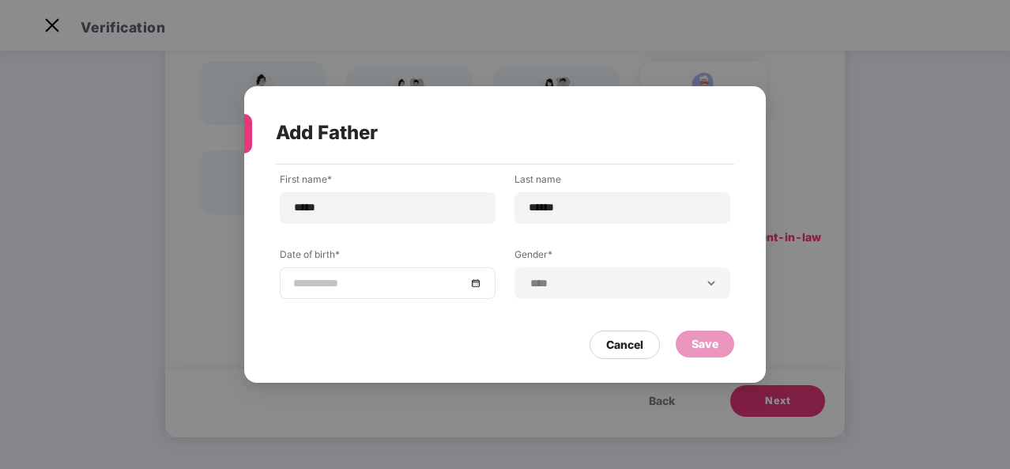
click at [356, 284] on input at bounding box center [379, 282] width 173 height 17
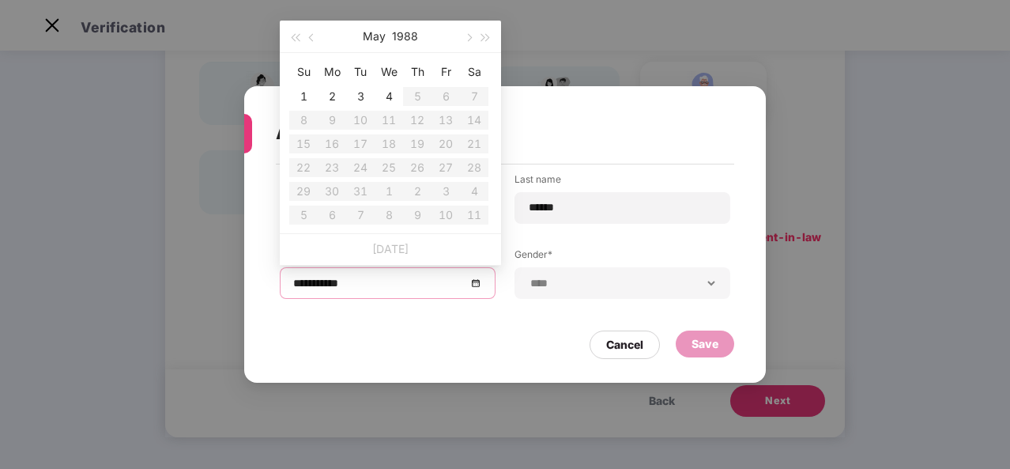
type input "**********"
click at [305, 38] on button "button" at bounding box center [311, 37] width 17 height 32
click at [305, 37] on button "button" at bounding box center [311, 37] width 17 height 32
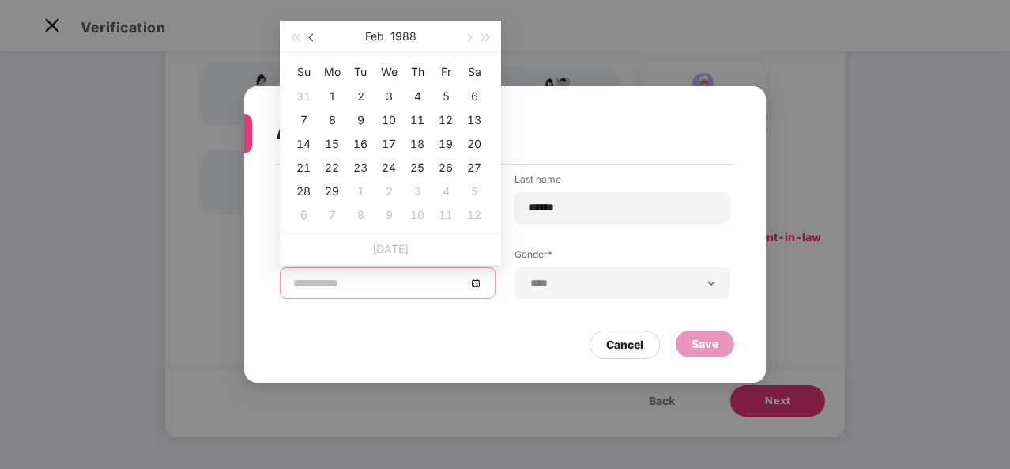
click at [306, 37] on button "button" at bounding box center [311, 37] width 17 height 32
click at [299, 39] on span "button" at bounding box center [295, 38] width 8 height 8
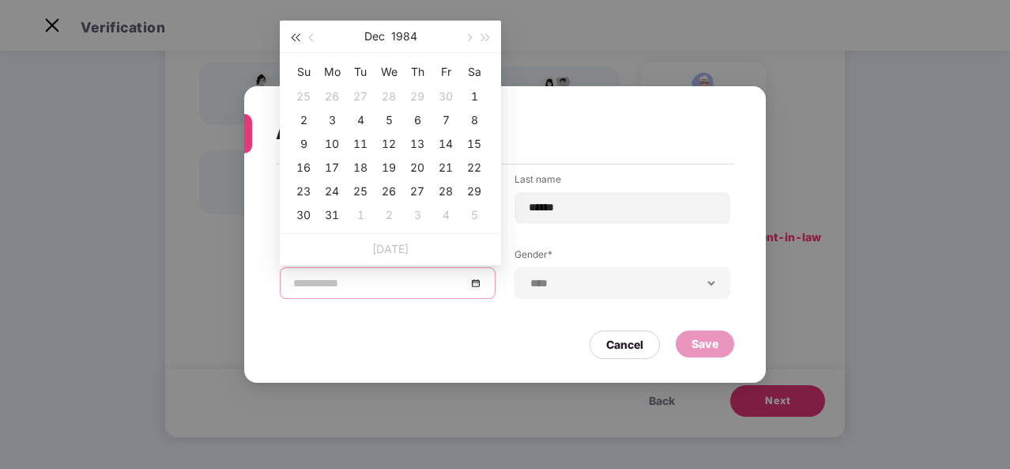
click at [299, 39] on span "button" at bounding box center [295, 38] width 8 height 8
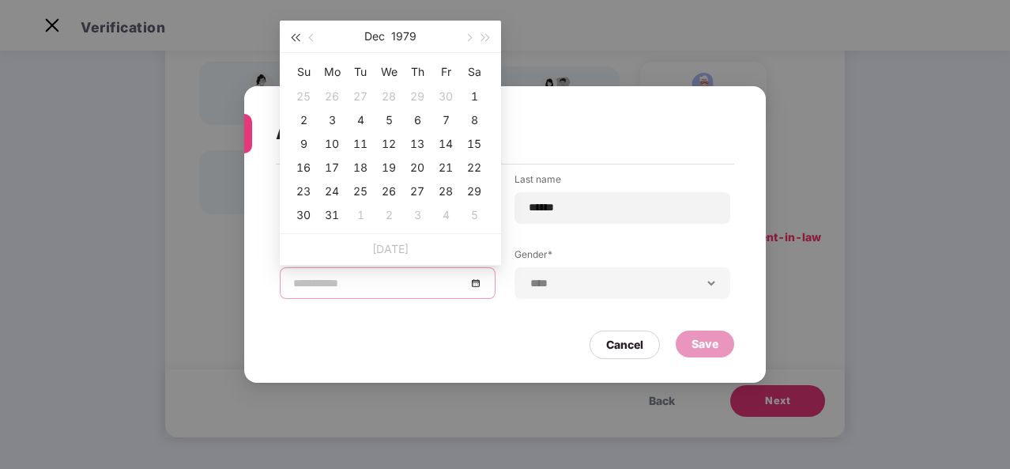
click at [299, 39] on span "button" at bounding box center [295, 38] width 8 height 8
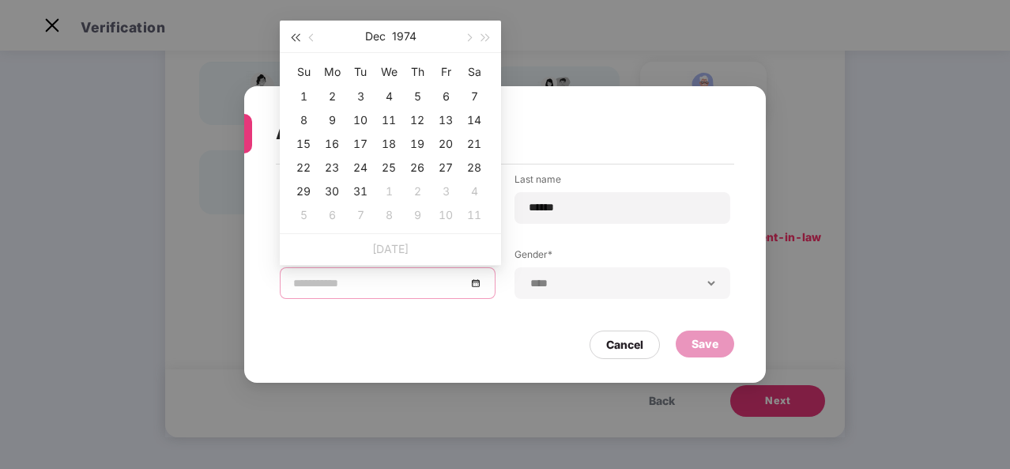
click at [299, 39] on span "button" at bounding box center [295, 38] width 8 height 8
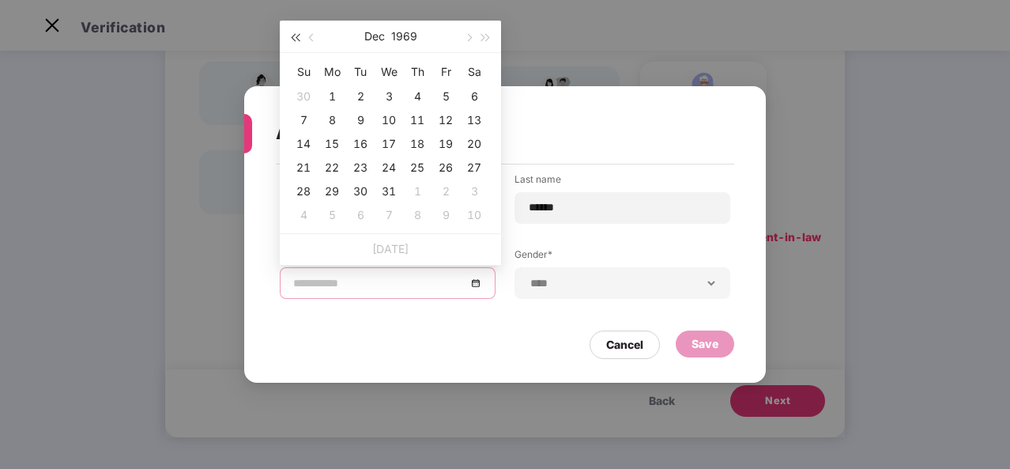
click at [299, 39] on span "button" at bounding box center [295, 38] width 8 height 8
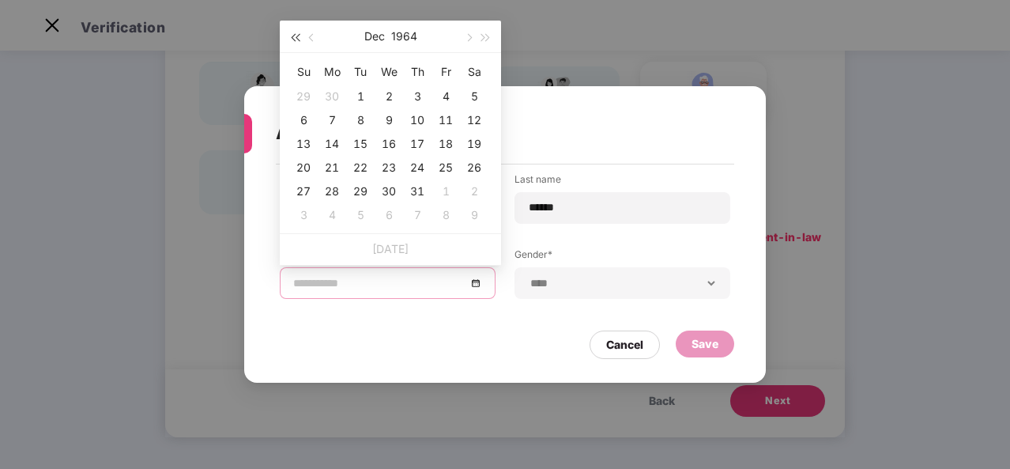
click at [299, 39] on span "button" at bounding box center [295, 38] width 8 height 8
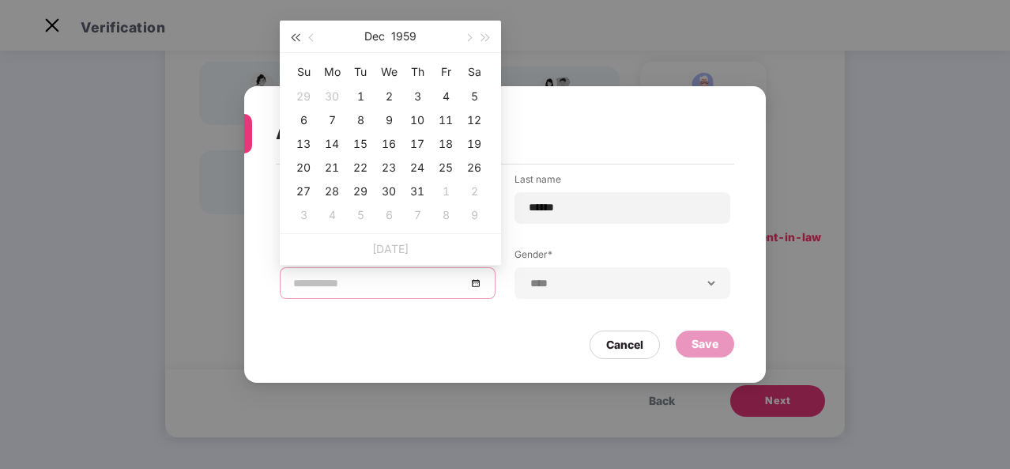
click at [299, 39] on span "button" at bounding box center [295, 38] width 8 height 8
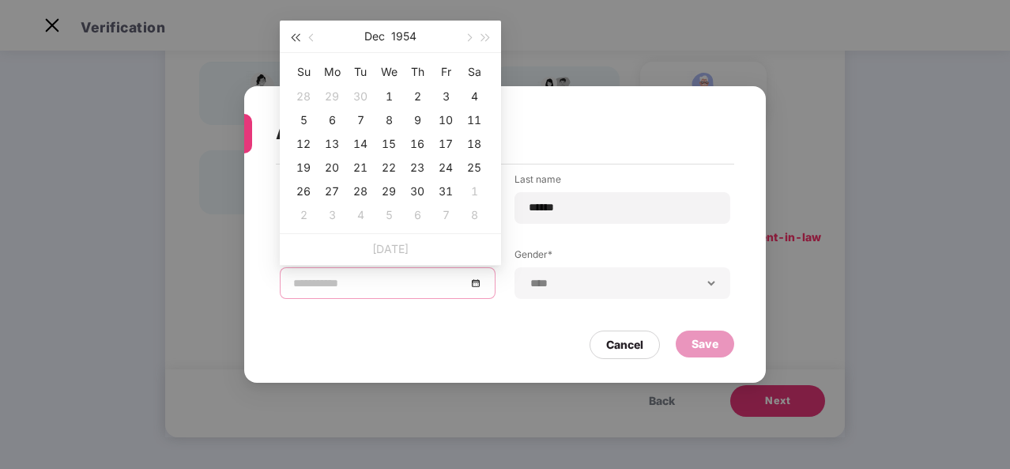
click at [299, 39] on span "button" at bounding box center [295, 38] width 8 height 8
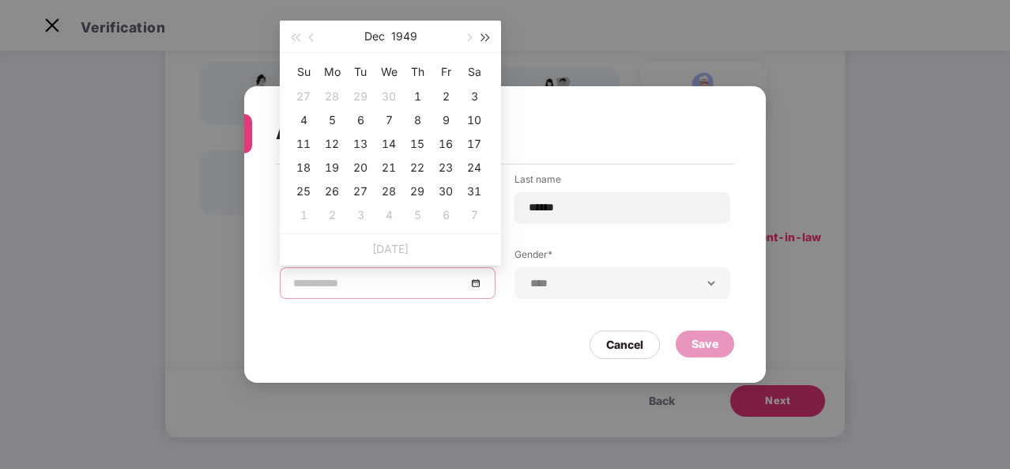
click at [482, 32] on button "button" at bounding box center [485, 37] width 17 height 32
click at [294, 38] on span "button" at bounding box center [295, 38] width 8 height 8
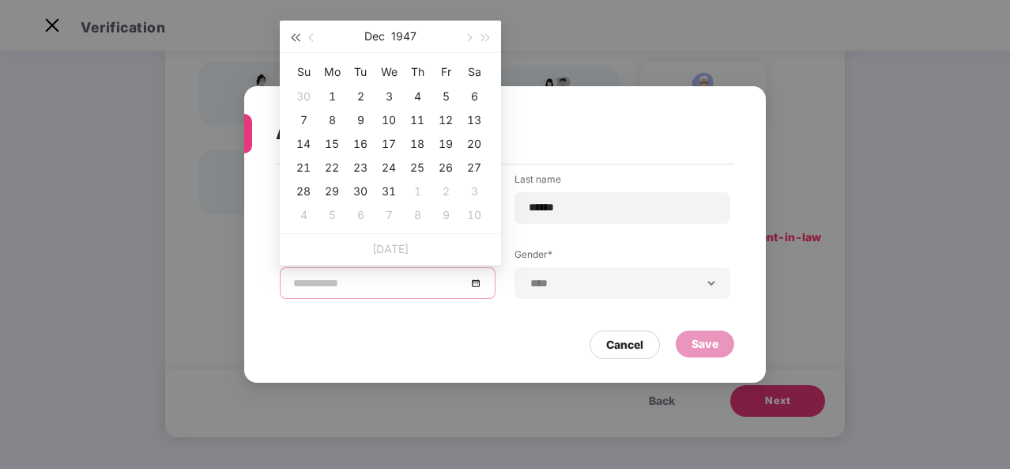
click at [294, 38] on span "button" at bounding box center [295, 38] width 8 height 8
type input "**********"
click at [389, 121] on div "5" at bounding box center [388, 120] width 19 height 19
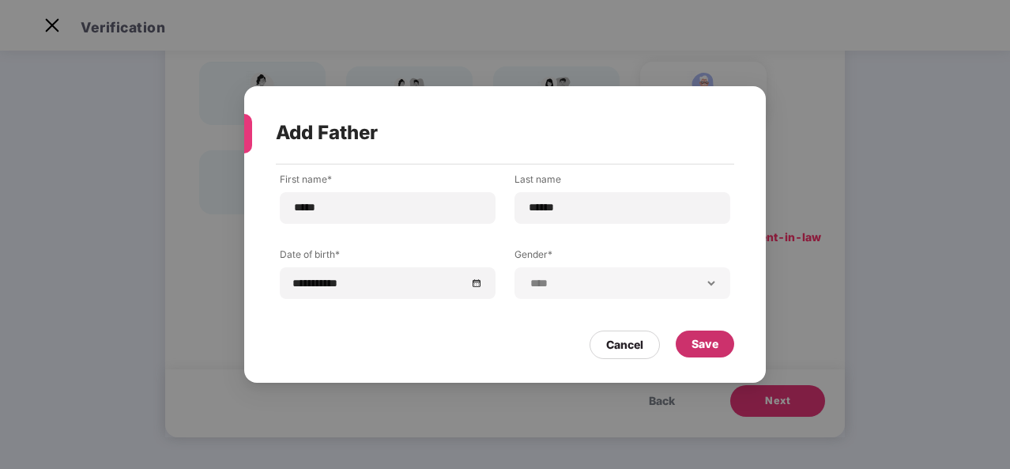
click at [695, 337] on div "Save" at bounding box center [704, 343] width 27 height 17
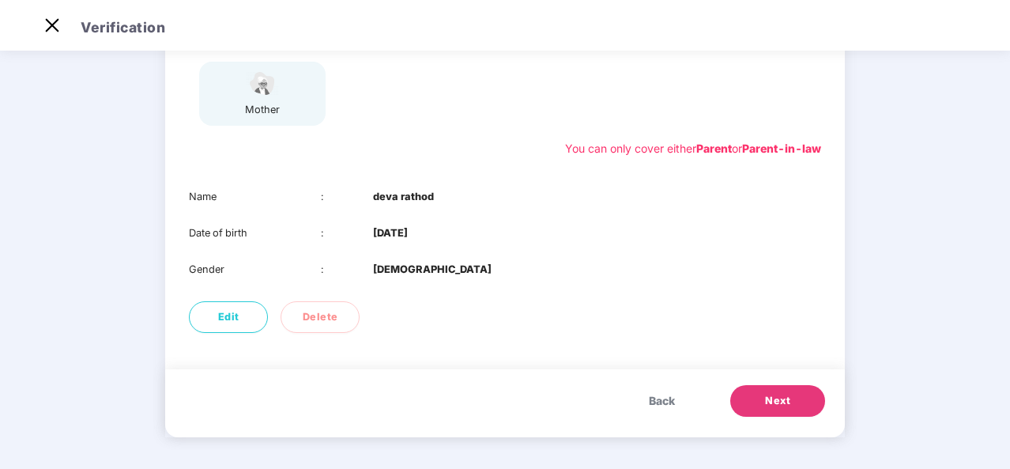
click at [762, 401] on button "Next" at bounding box center [777, 401] width 95 height 32
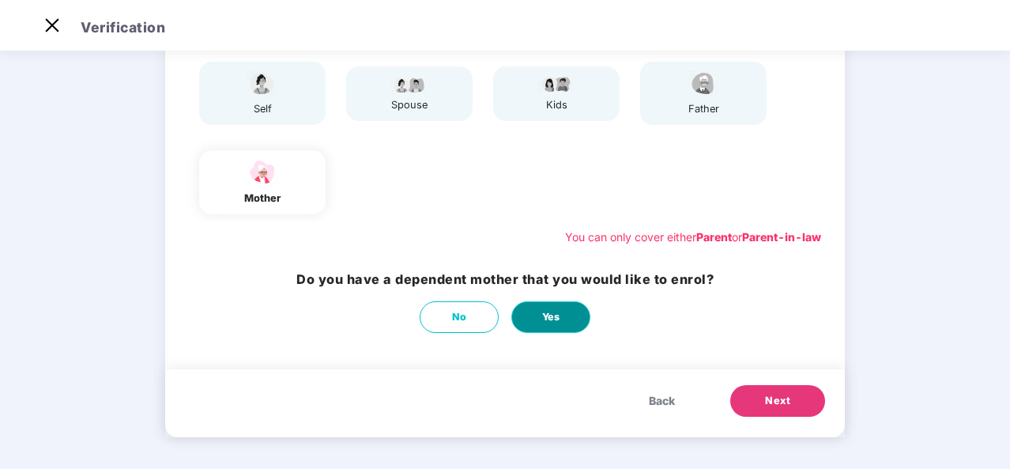
click at [570, 326] on button "Yes" at bounding box center [550, 317] width 79 height 32
select select "******"
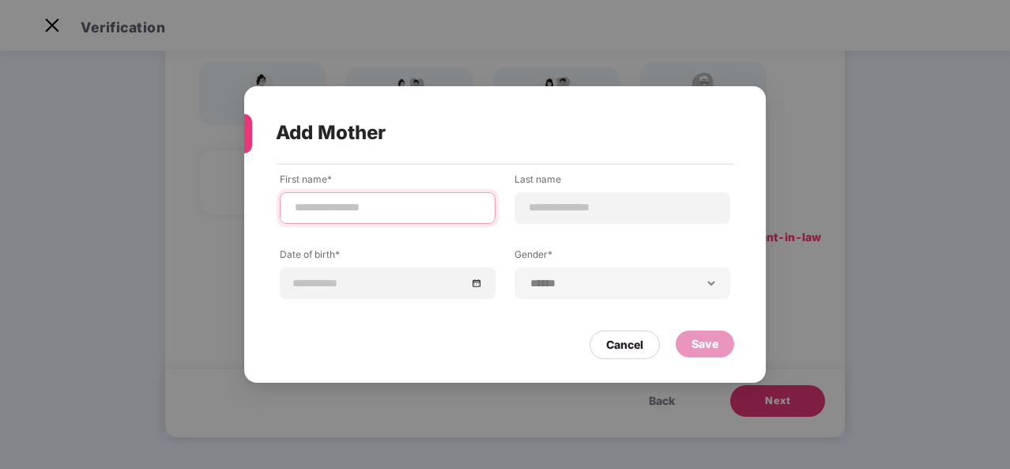
click at [357, 204] on input at bounding box center [387, 207] width 189 height 17
type input "*********"
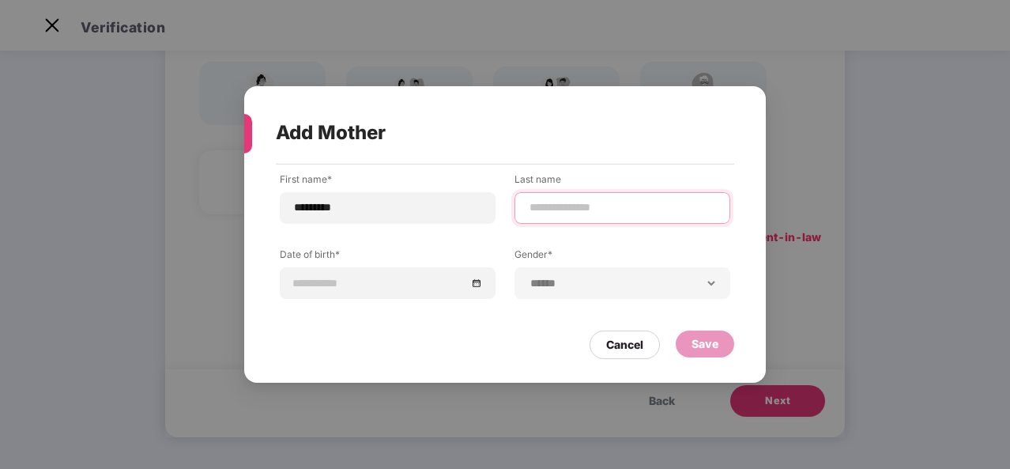
click at [538, 204] on input at bounding box center [622, 207] width 189 height 17
type input "******"
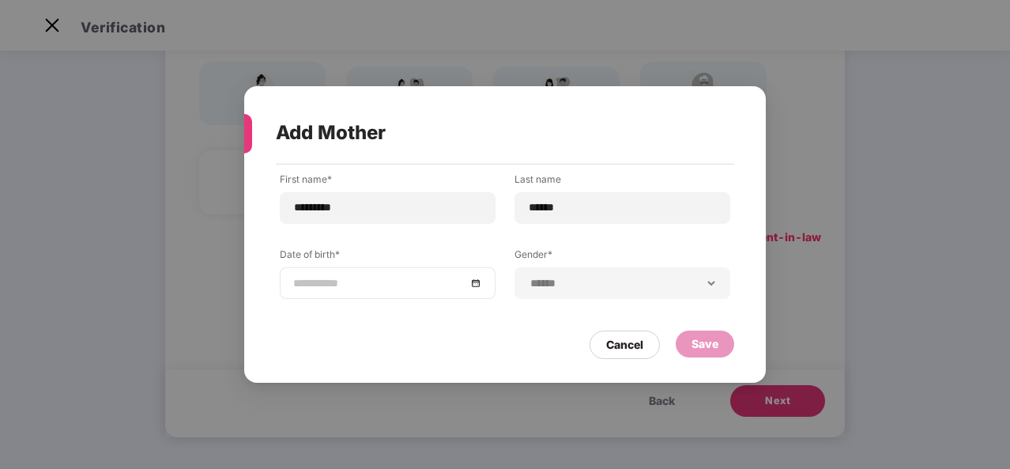
click at [341, 284] on input at bounding box center [379, 282] width 173 height 17
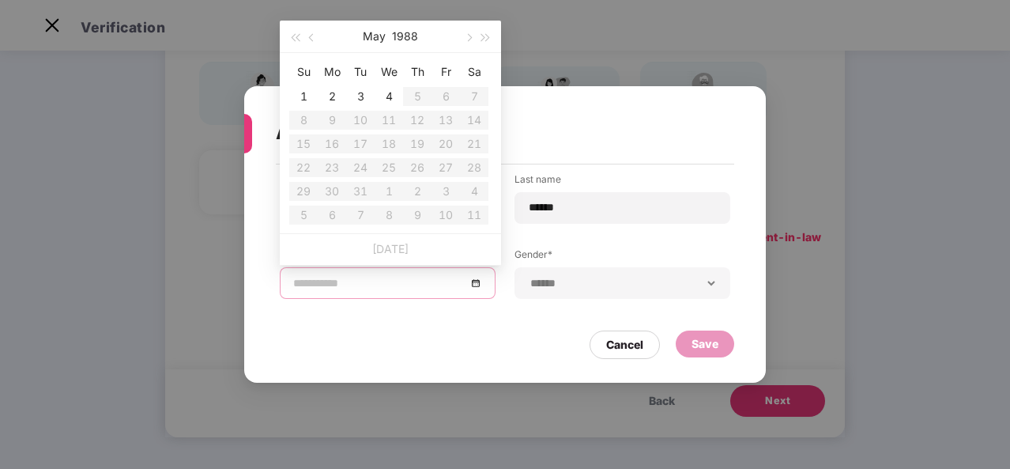
type input "**********"
click at [297, 40] on button "button" at bounding box center [294, 37] width 17 height 32
click at [296, 36] on span "button" at bounding box center [295, 38] width 8 height 8
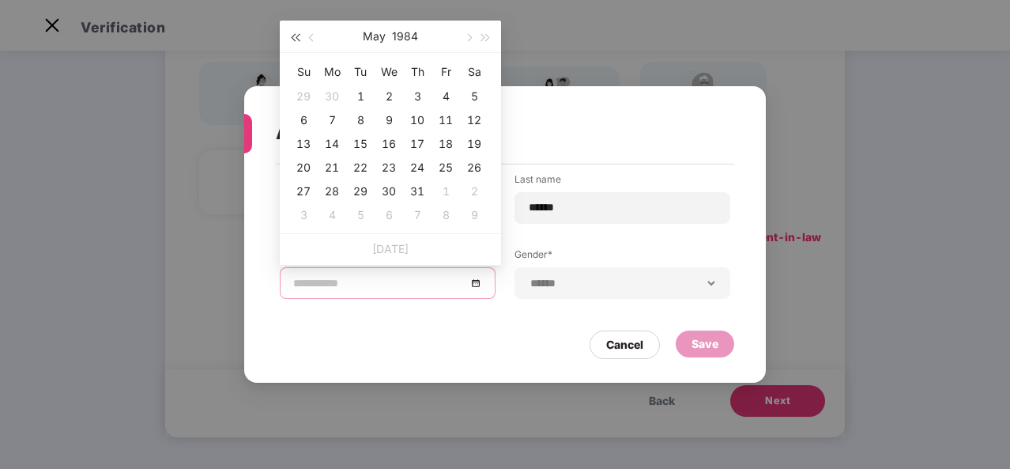
click at [296, 36] on span "button" at bounding box center [295, 38] width 8 height 8
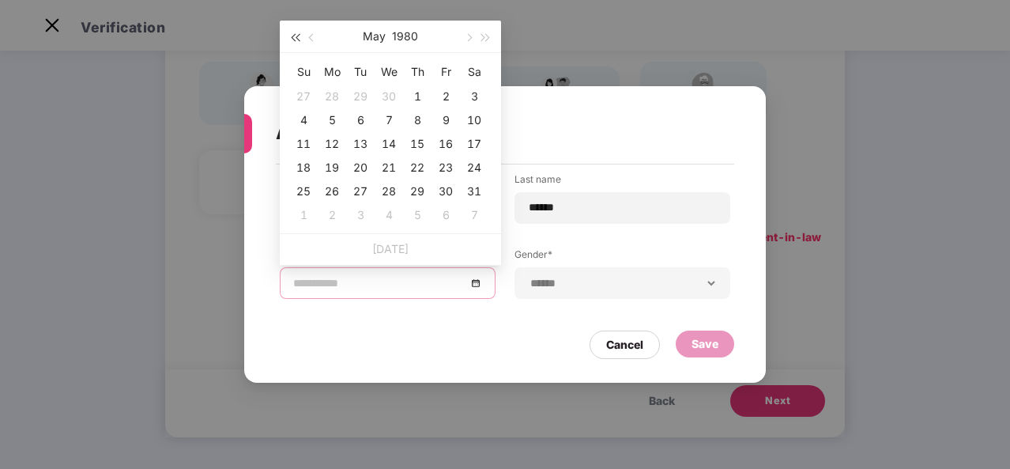
click at [296, 36] on span "button" at bounding box center [295, 38] width 8 height 8
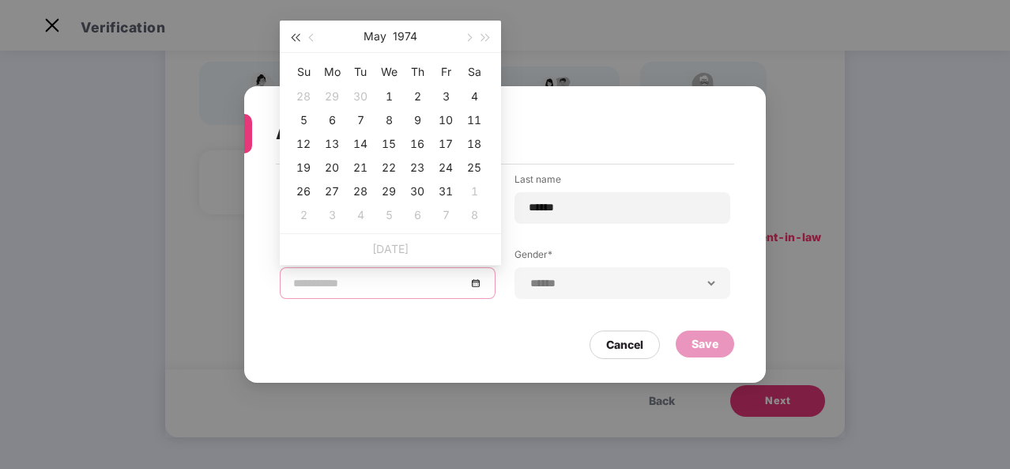
click at [296, 36] on span "button" at bounding box center [295, 38] width 8 height 8
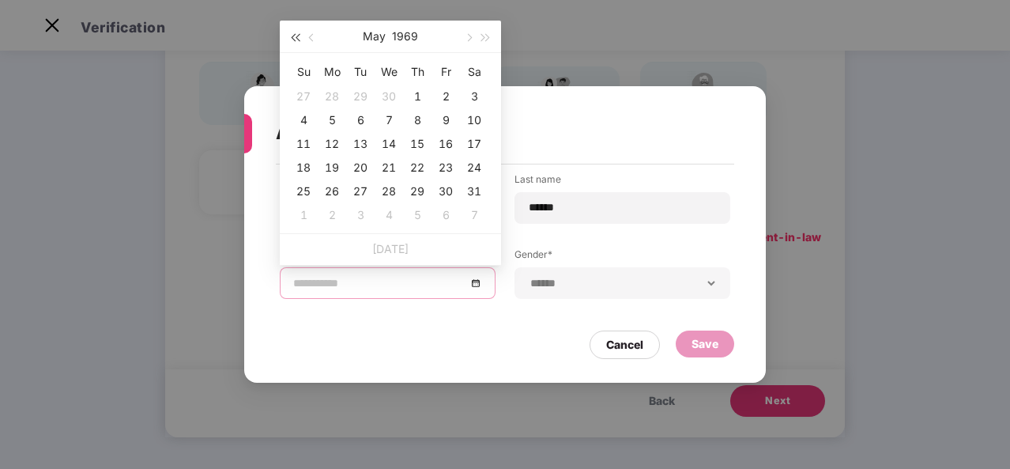
click at [296, 36] on span "button" at bounding box center [295, 38] width 8 height 8
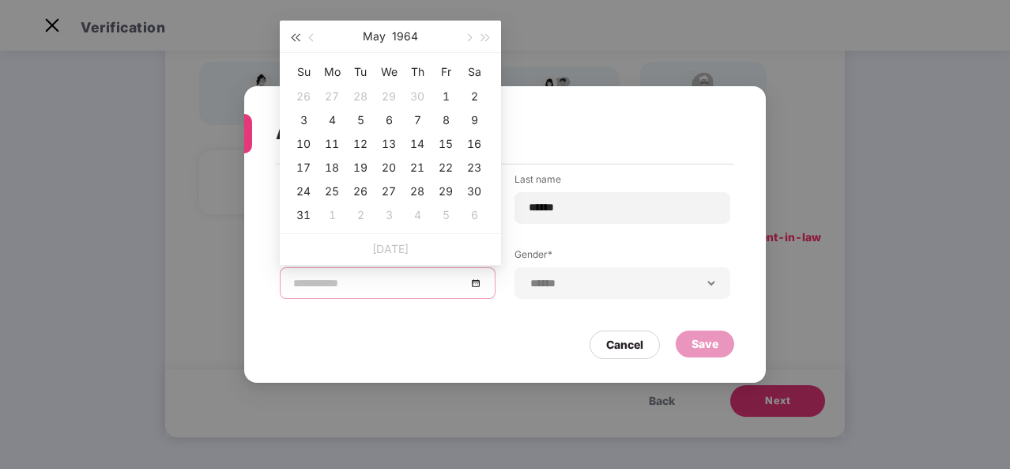
click at [296, 36] on span "button" at bounding box center [295, 38] width 8 height 8
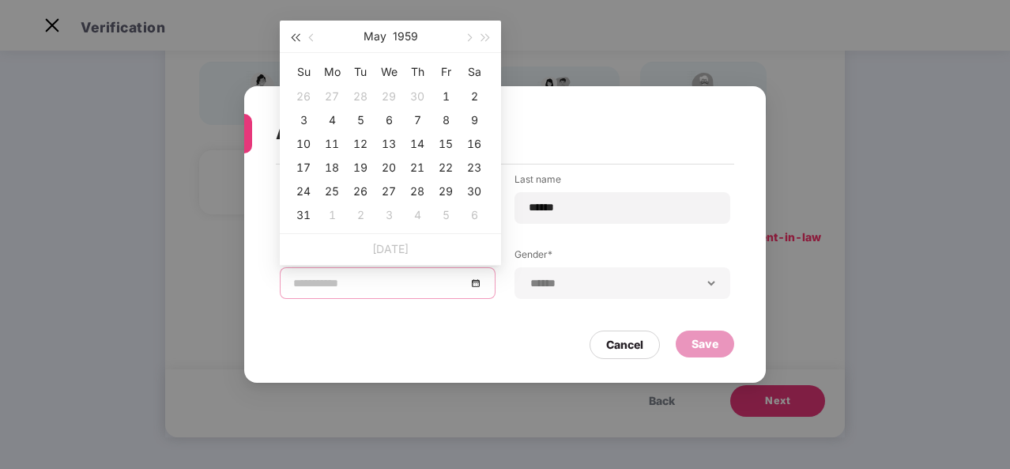
click at [296, 36] on span "button" at bounding box center [295, 38] width 8 height 8
type input "**********"
click at [409, 124] on div "8" at bounding box center [417, 120] width 19 height 19
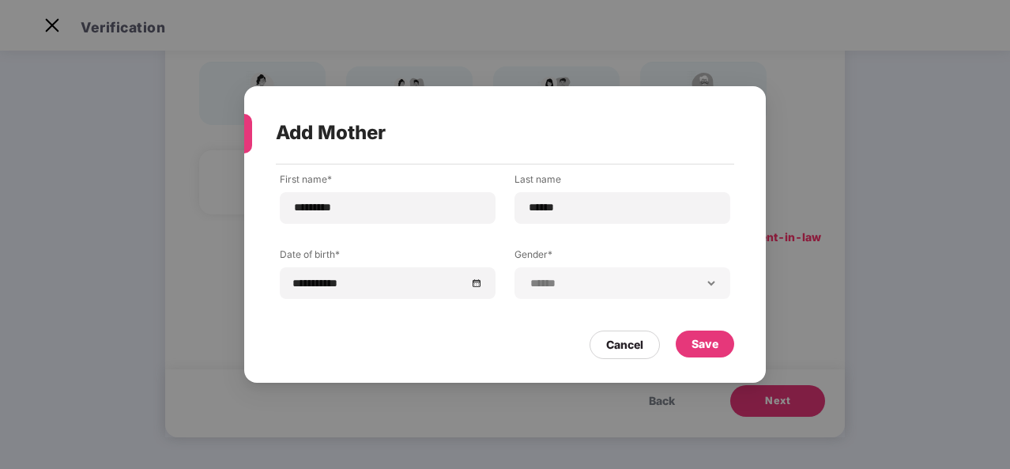
click at [564, 294] on div "**********" at bounding box center [622, 283] width 216 height 32
click at [709, 337] on div "Save" at bounding box center [704, 343] width 27 height 17
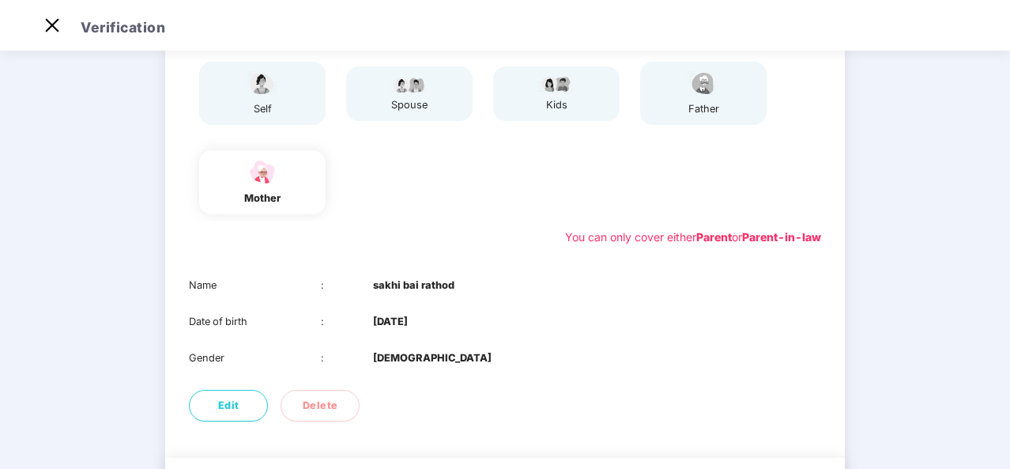
scroll to position [249, 0]
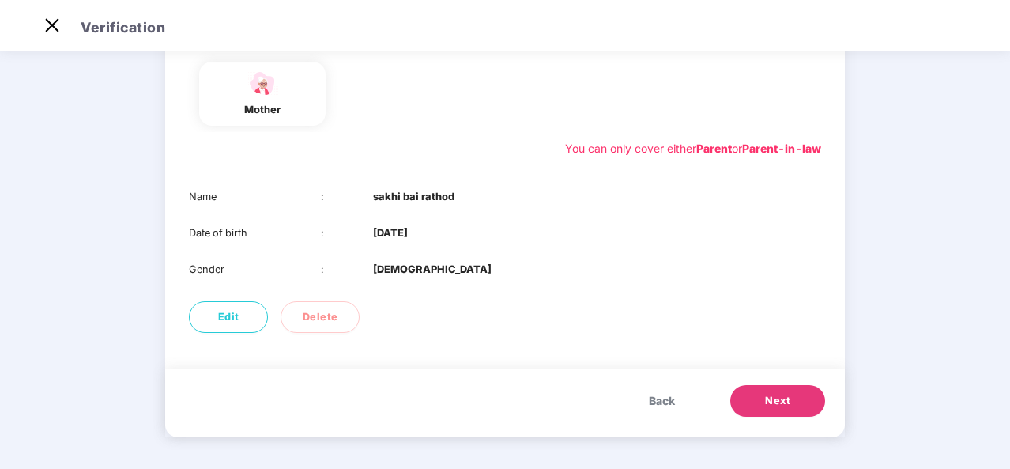
click at [766, 413] on button "Next" at bounding box center [777, 401] width 95 height 32
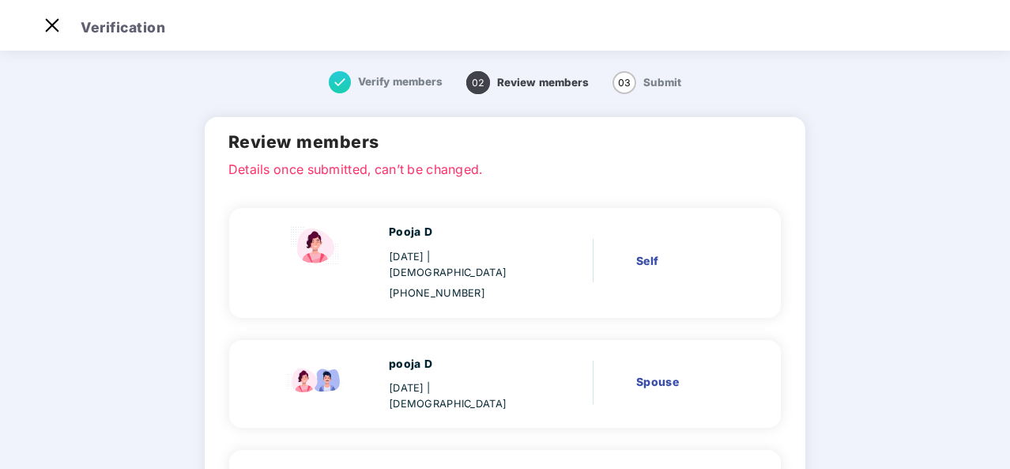
scroll to position [288, 0]
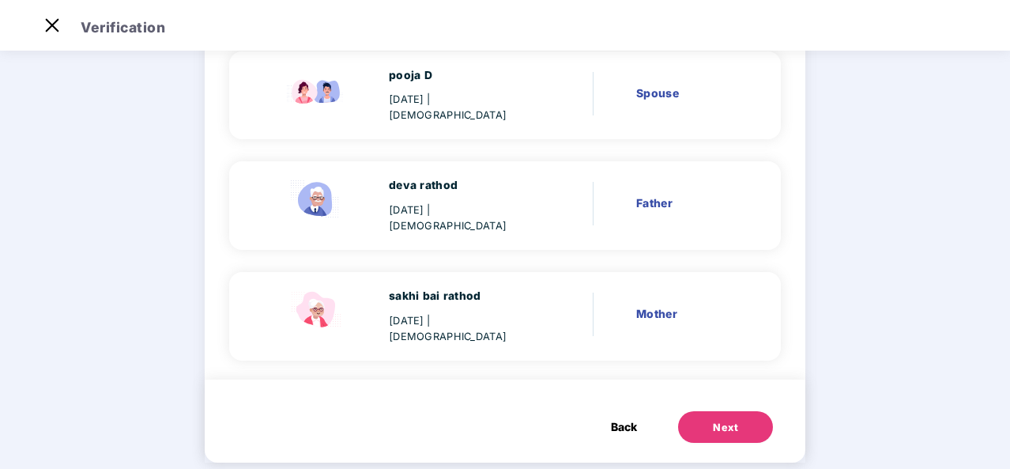
click at [705, 411] on button "Next" at bounding box center [725, 427] width 95 height 32
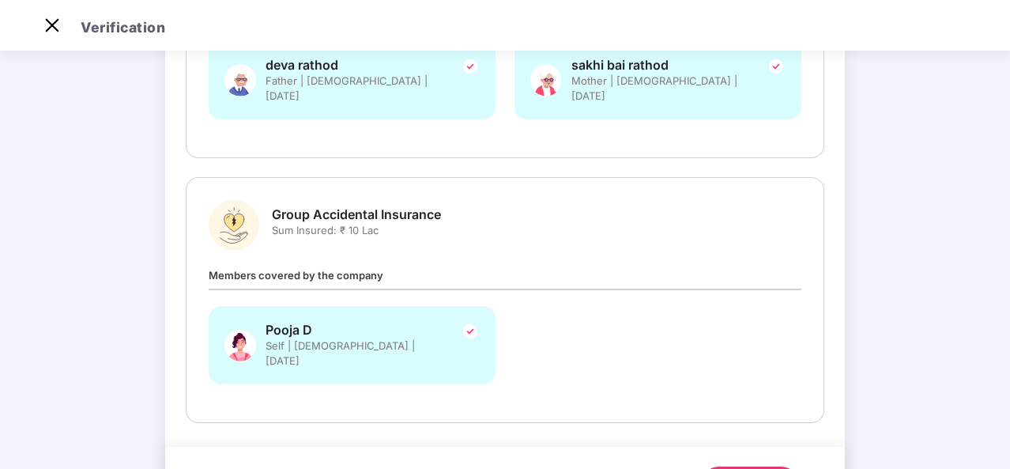
scroll to position [451, 0]
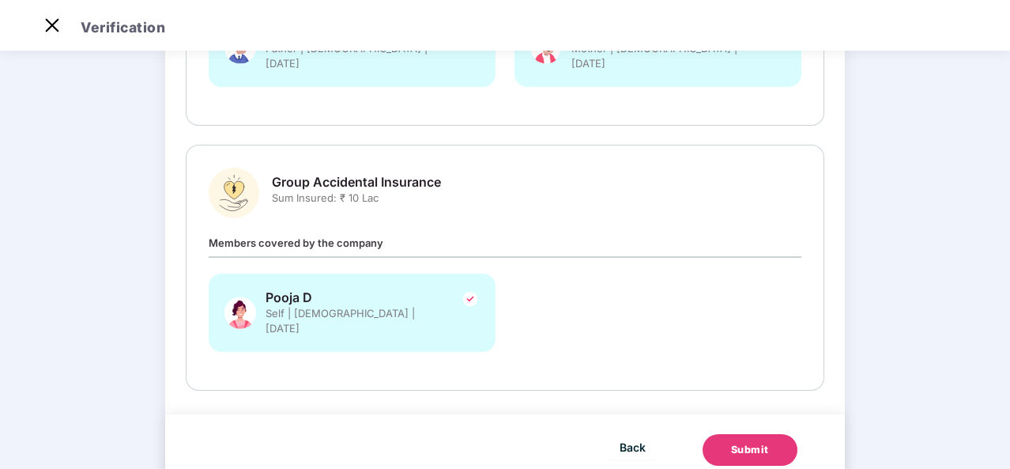
click at [728, 434] on button "Submit" at bounding box center [749, 450] width 95 height 32
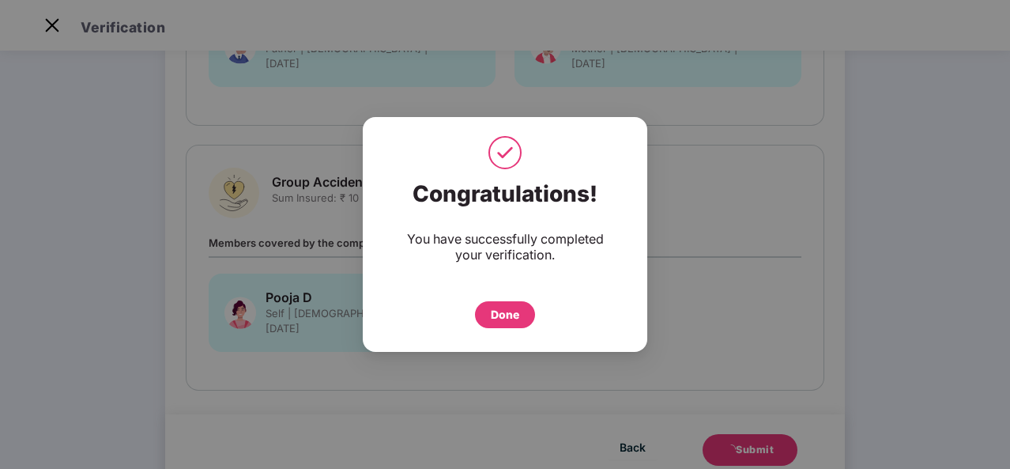
click at [510, 320] on div "Done" at bounding box center [505, 314] width 28 height 17
